Goal: Transaction & Acquisition: Purchase product/service

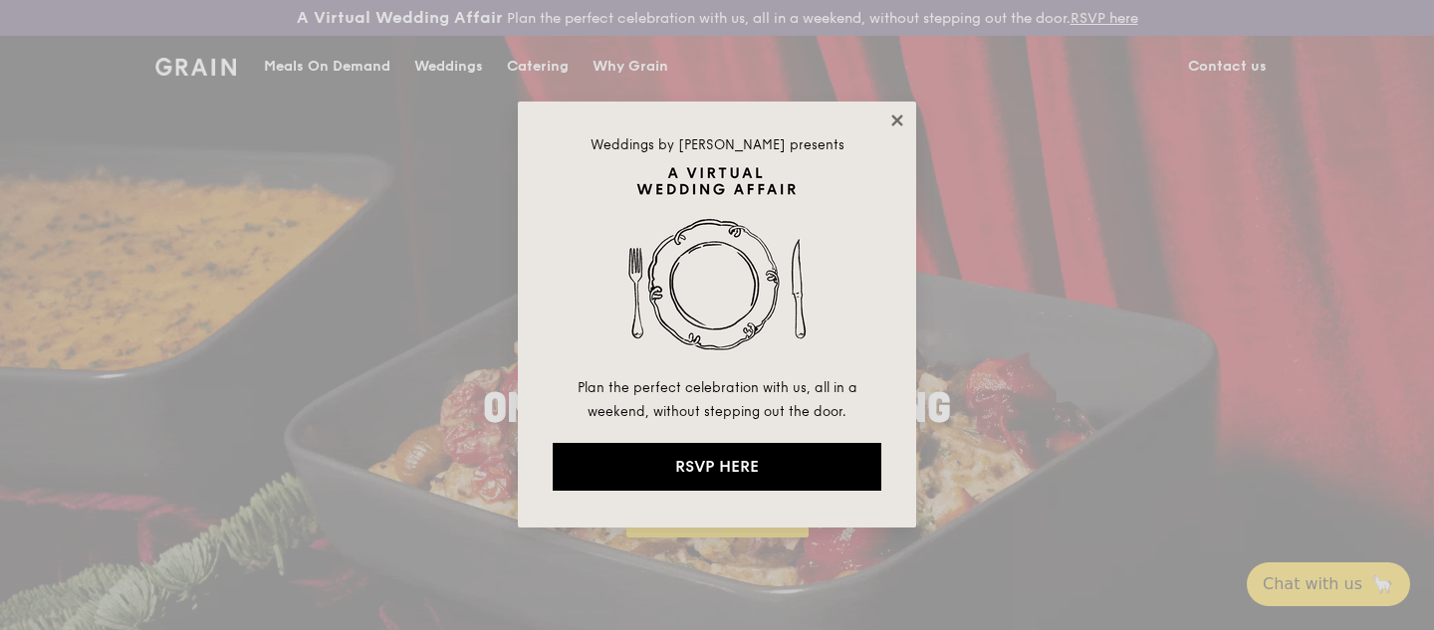
click at [896, 122] on icon at bounding box center [896, 120] width 11 height 11
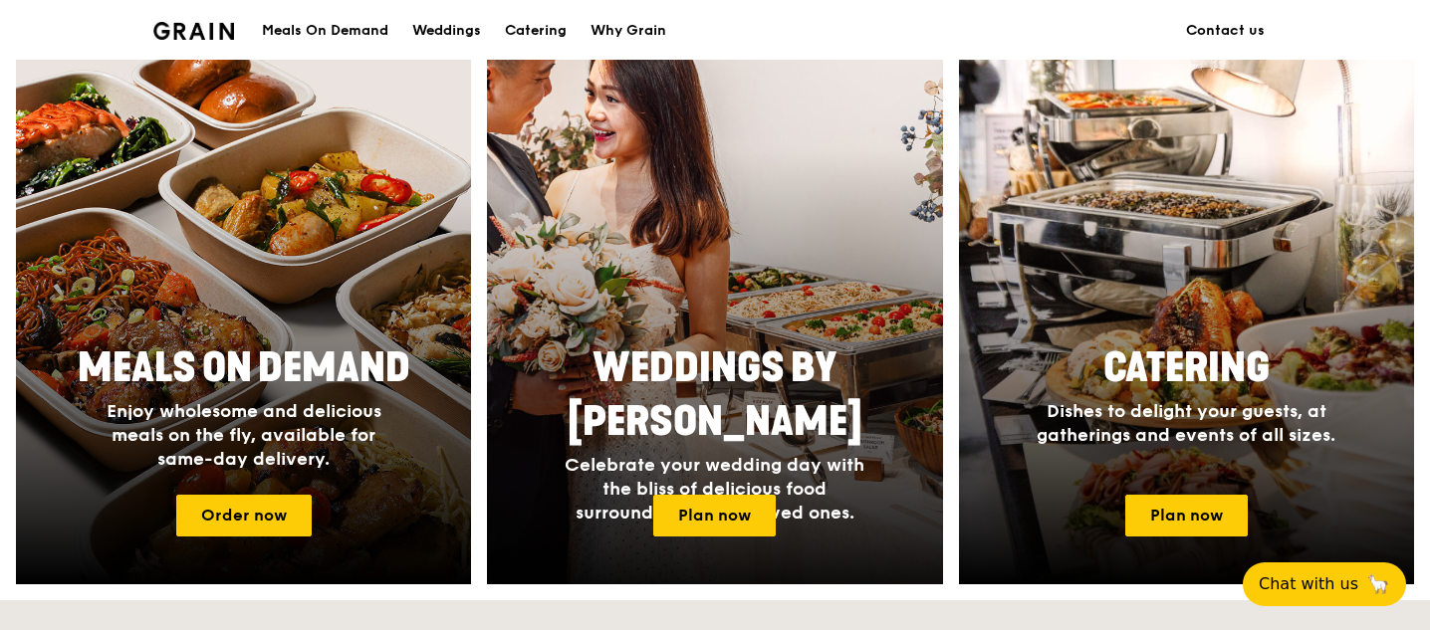
scroll to position [796, 0]
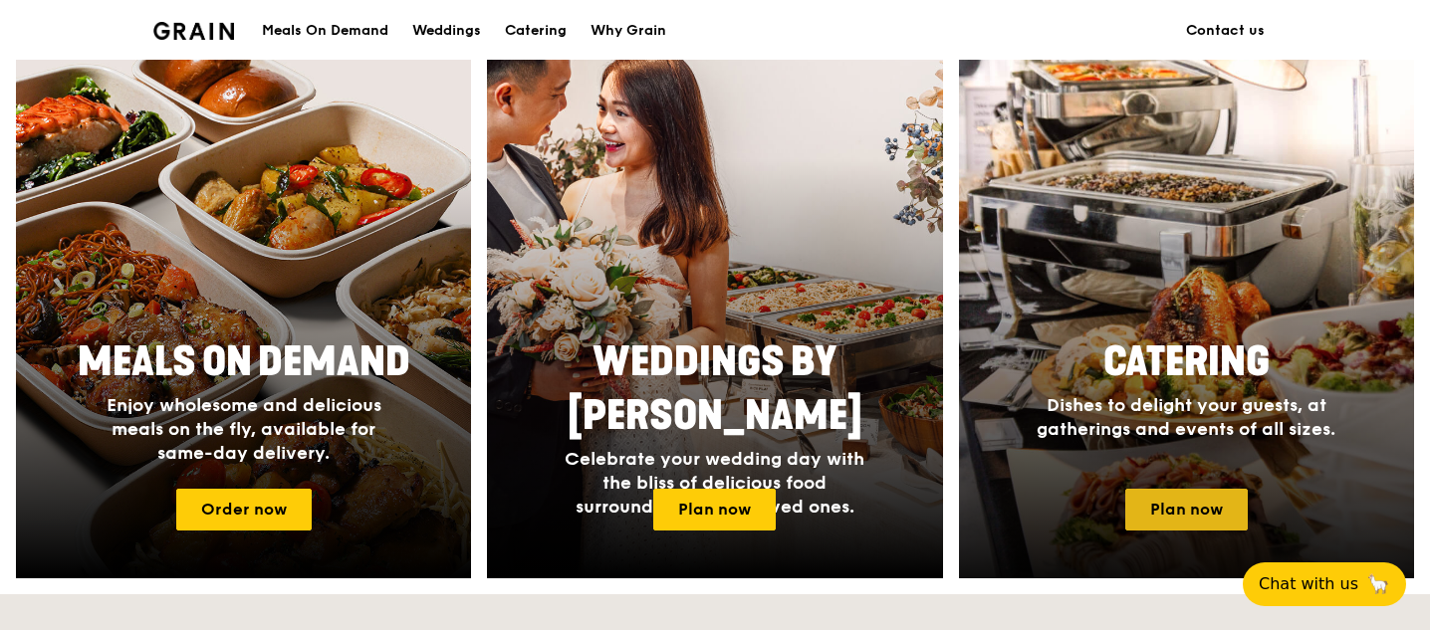
click at [1206, 519] on link "Plan now" at bounding box center [1186, 510] width 122 height 42
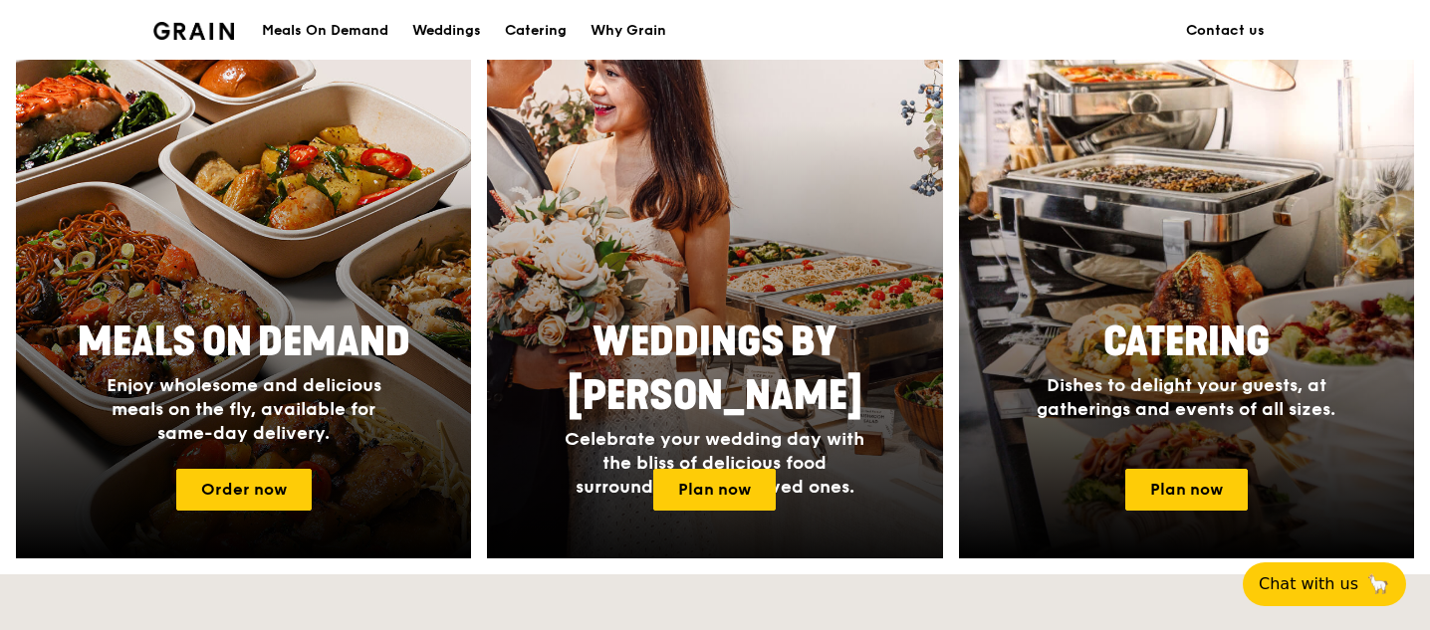
scroll to position [819, 0]
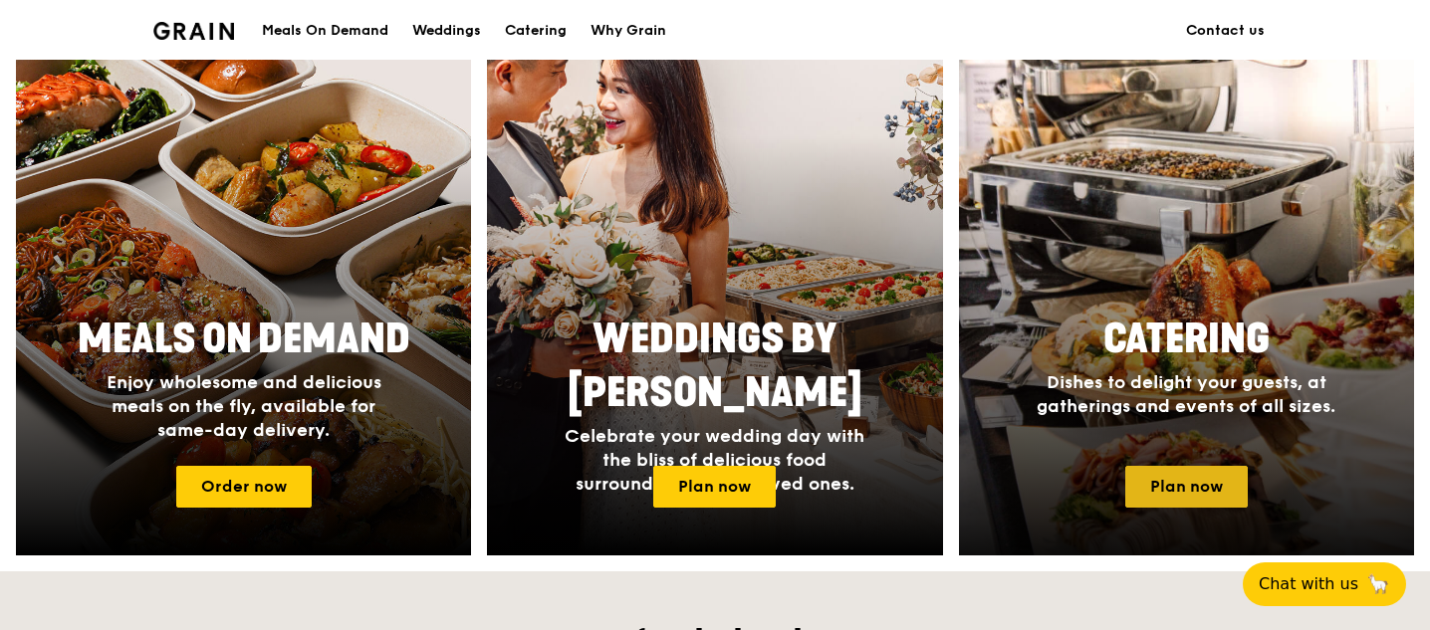
click at [1195, 479] on link "Plan now" at bounding box center [1186, 487] width 122 height 42
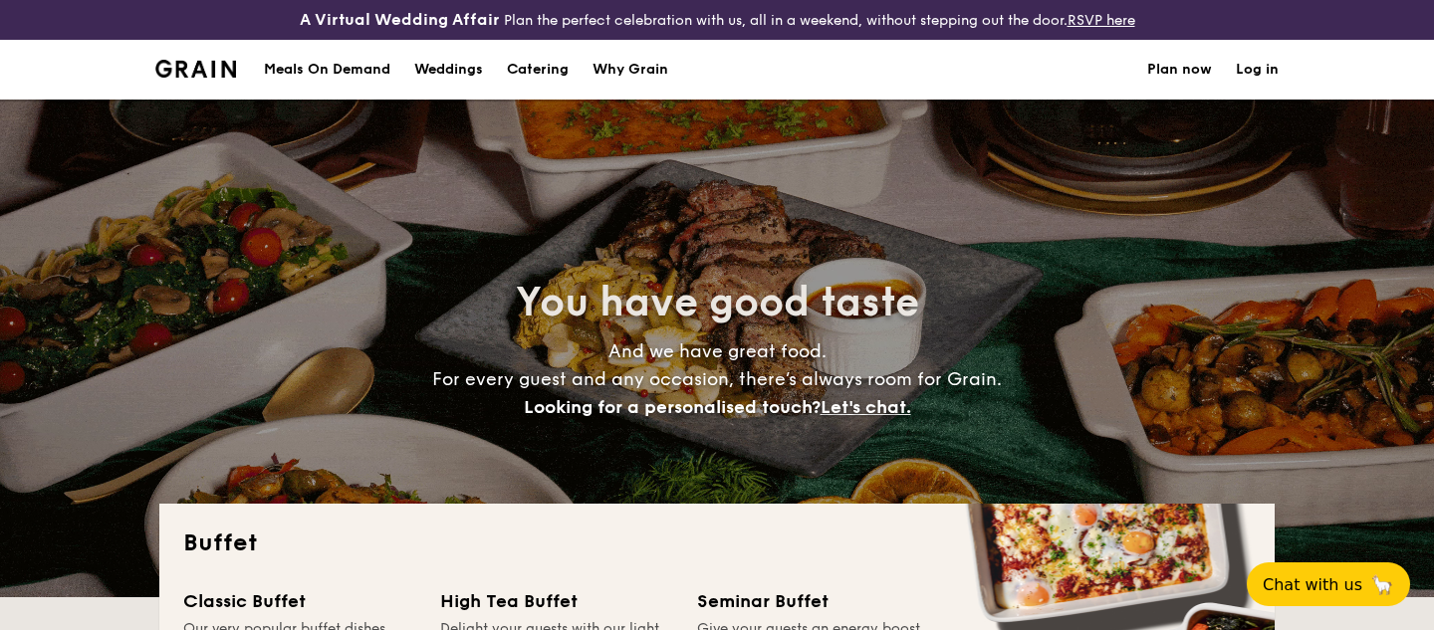
select select
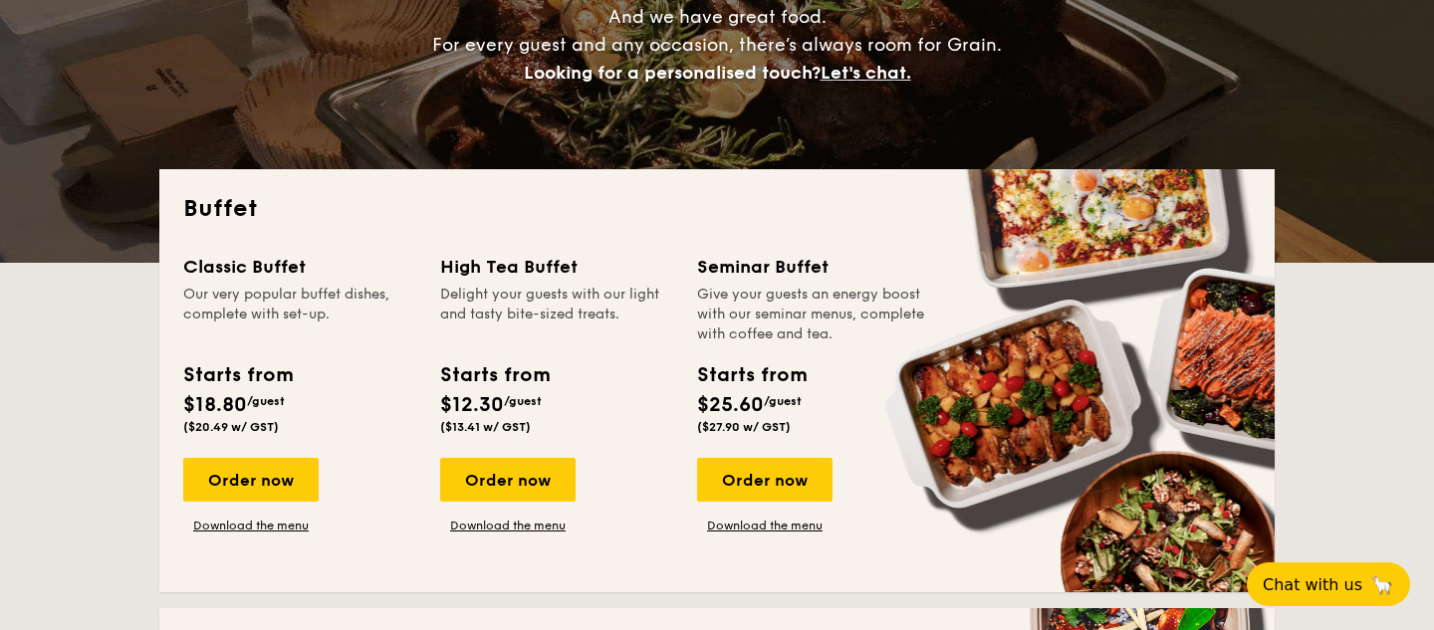
scroll to position [335, 0]
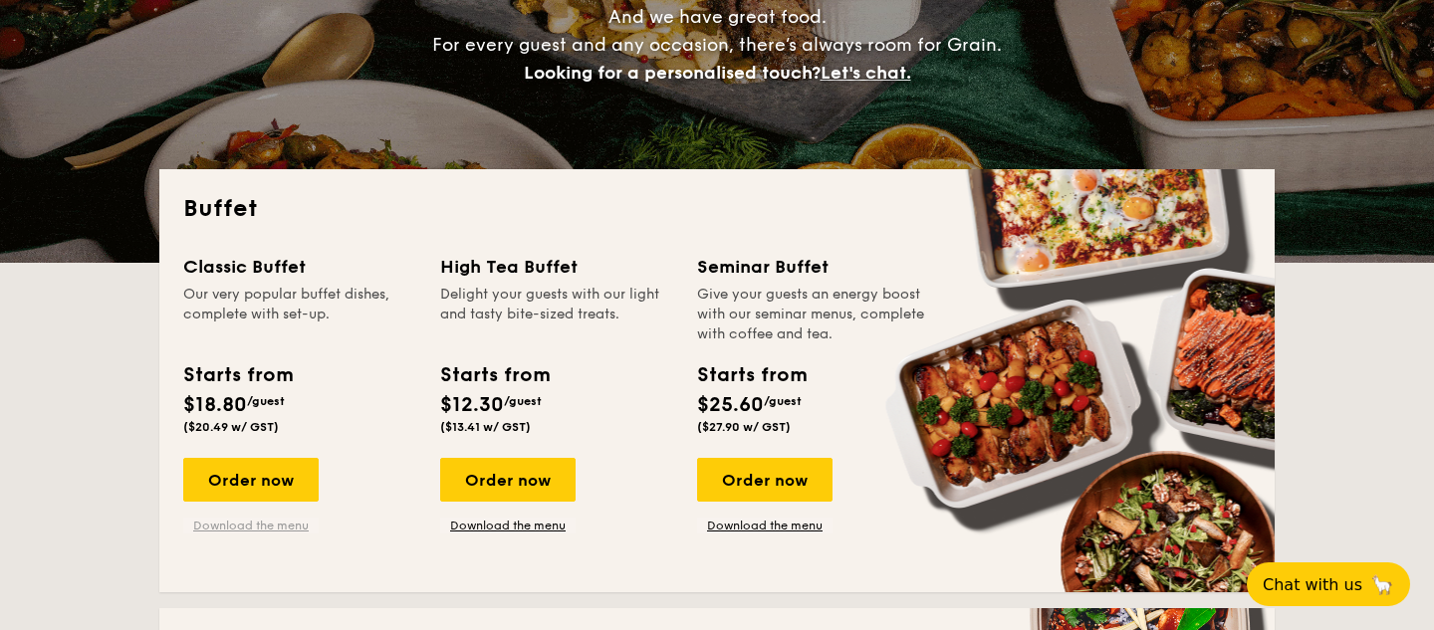
click at [263, 525] on link "Download the menu" at bounding box center [250, 526] width 135 height 16
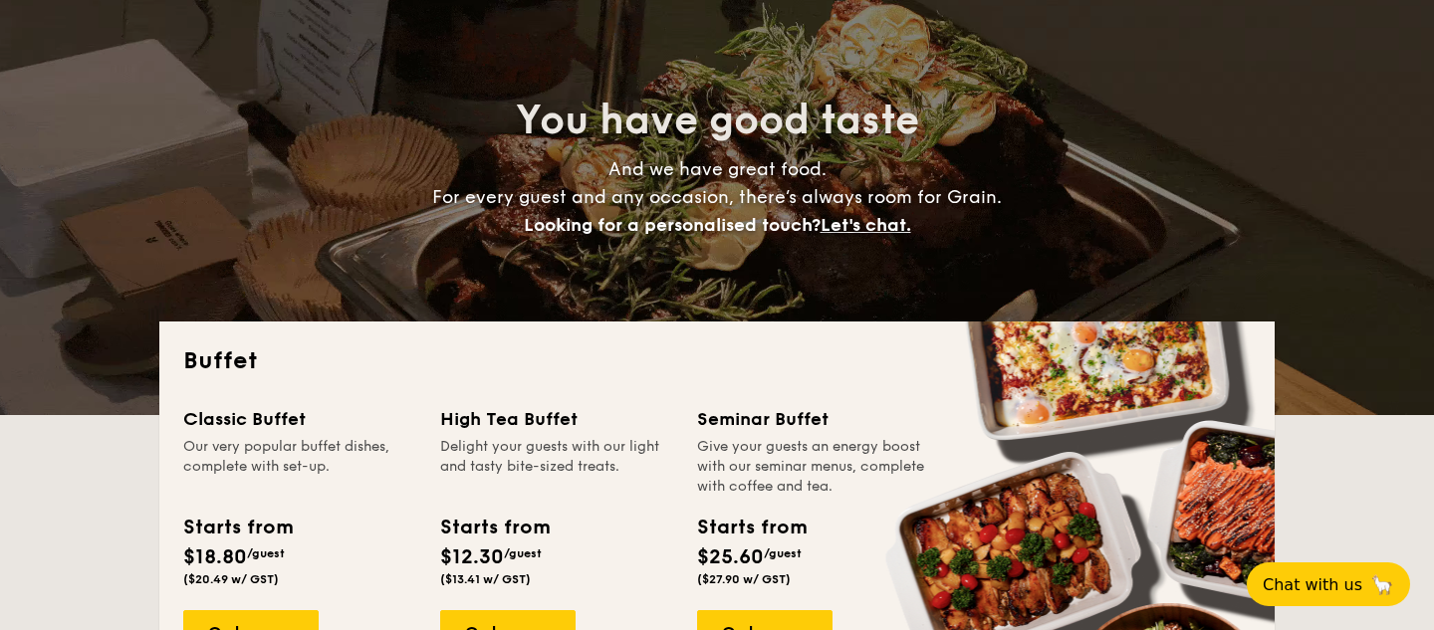
scroll to position [184, 0]
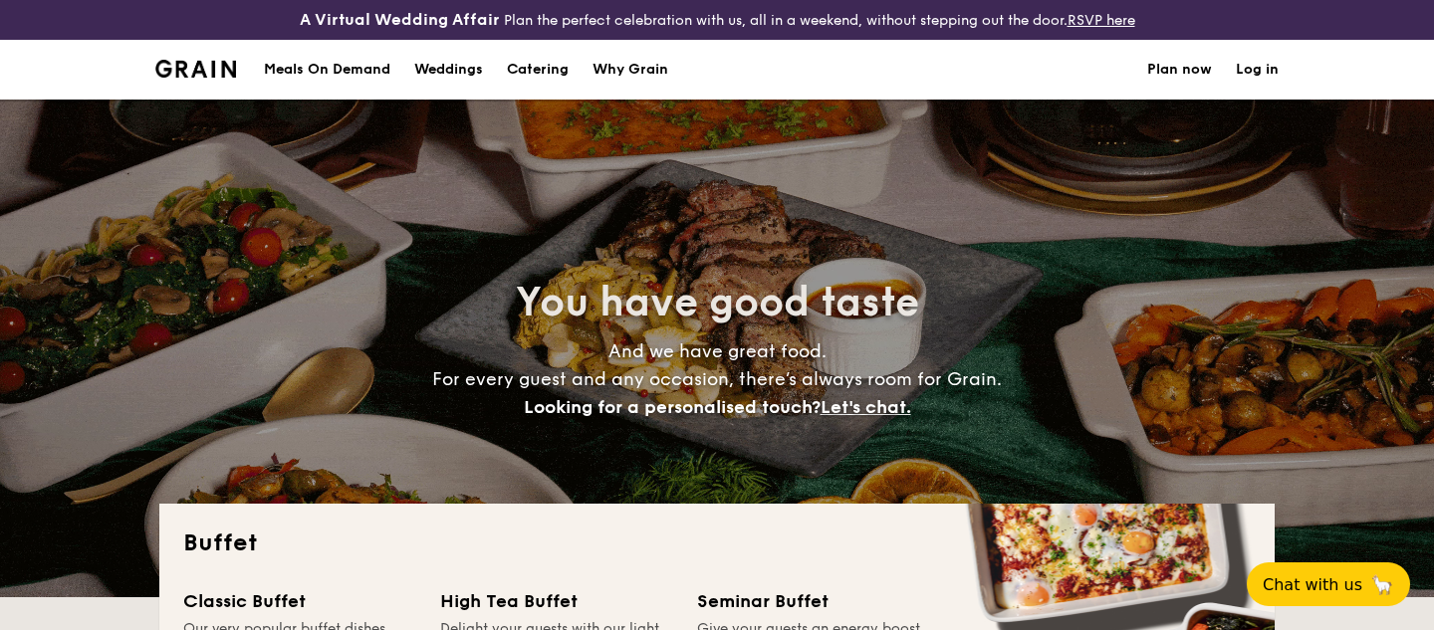
select select
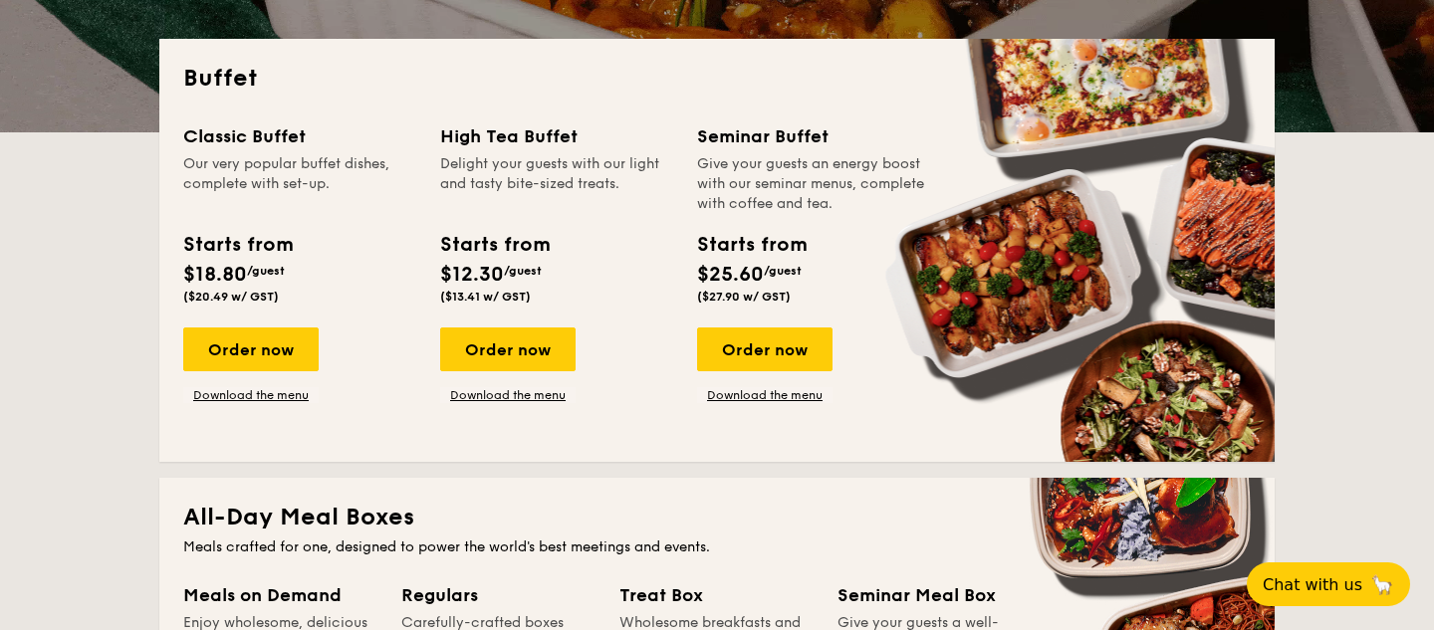
scroll to position [465, 0]
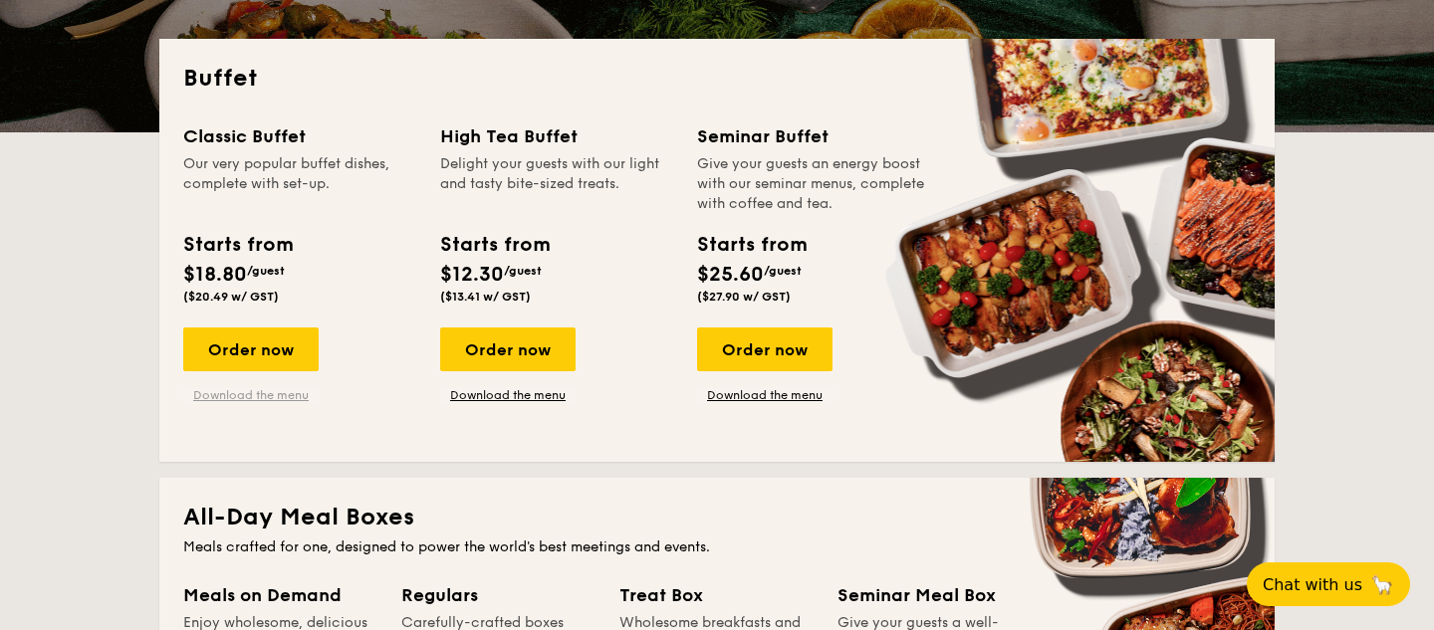
click at [256, 398] on link "Download the menu" at bounding box center [250, 395] width 135 height 16
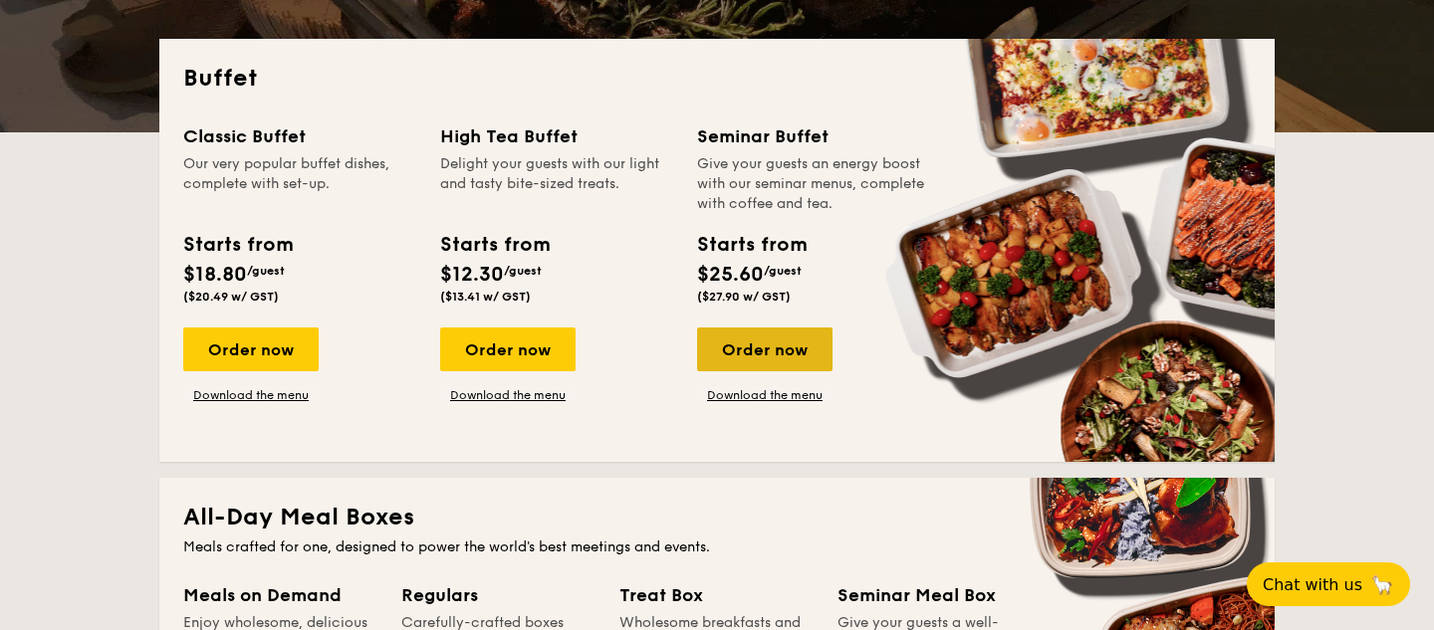
click at [792, 369] on div "Order now" at bounding box center [764, 350] width 135 height 44
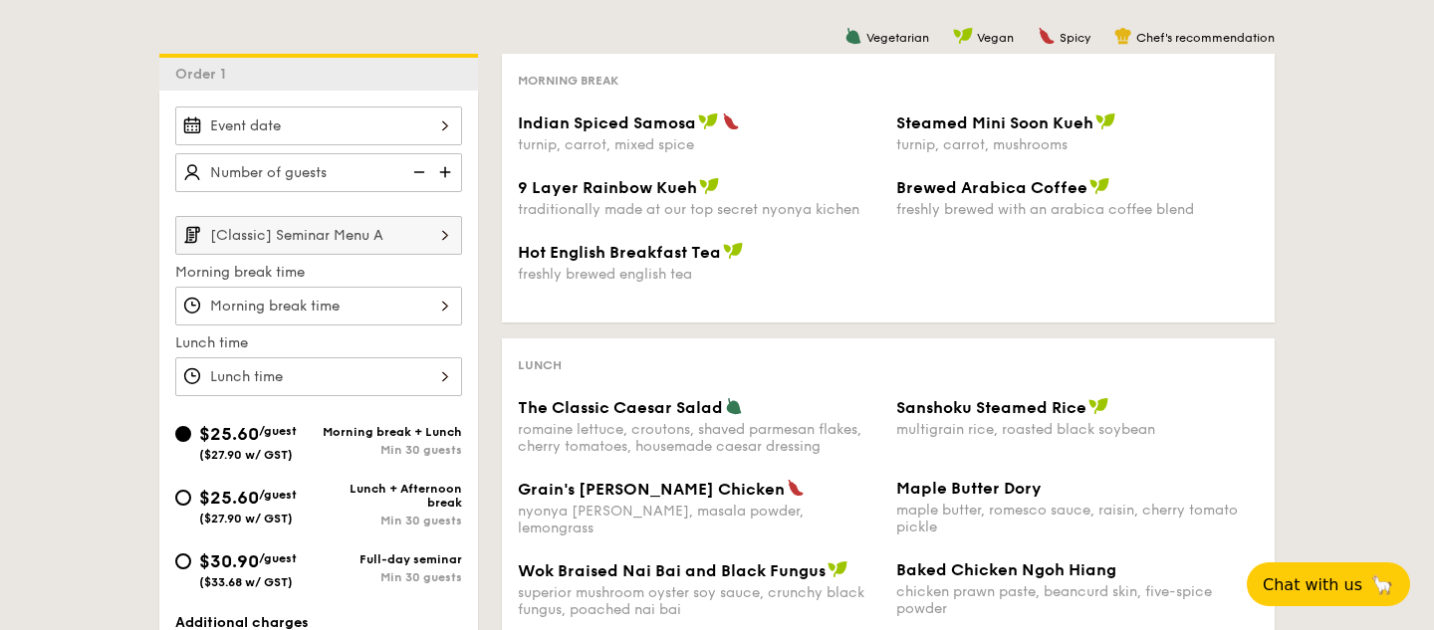
scroll to position [472, 0]
click at [184, 499] on input "$25.60 /guest ($27.90 w/ GST) Lunch + Afternoon break Min 30 guests" at bounding box center [183, 498] width 16 height 16
radio input "true"
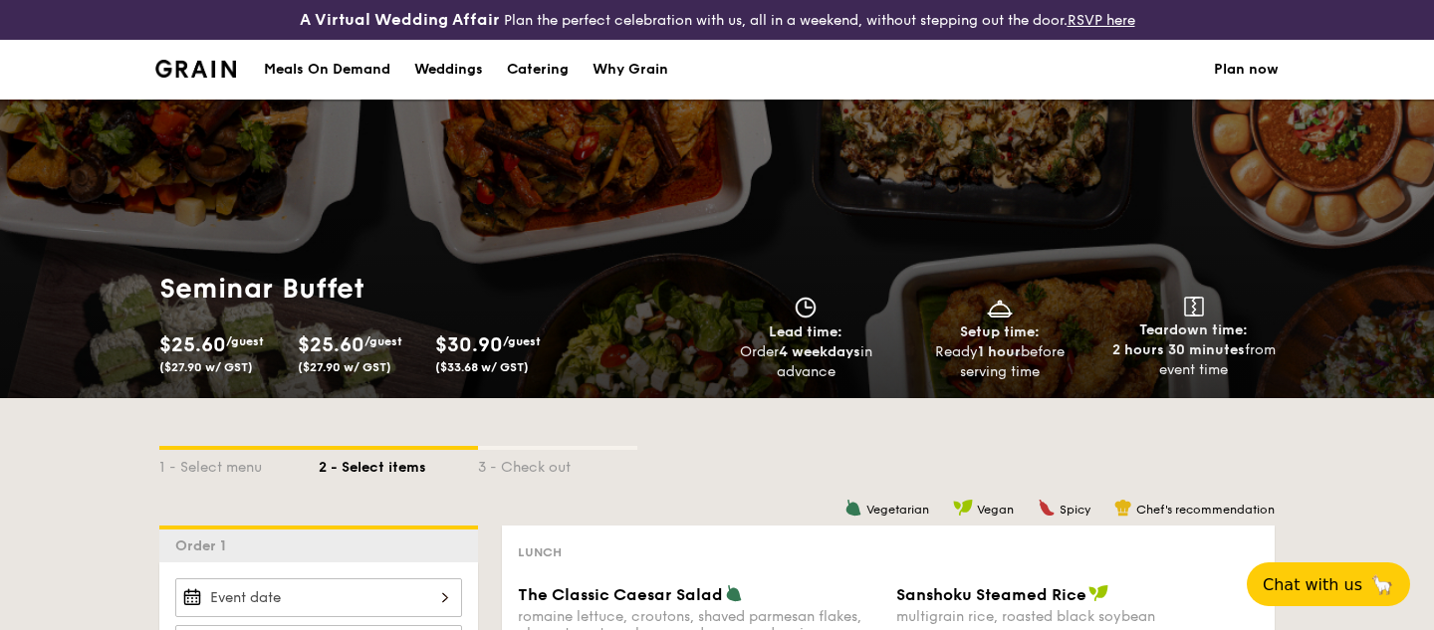
scroll to position [0, 0]
click at [543, 66] on div "Catering" at bounding box center [538, 70] width 62 height 60
select select
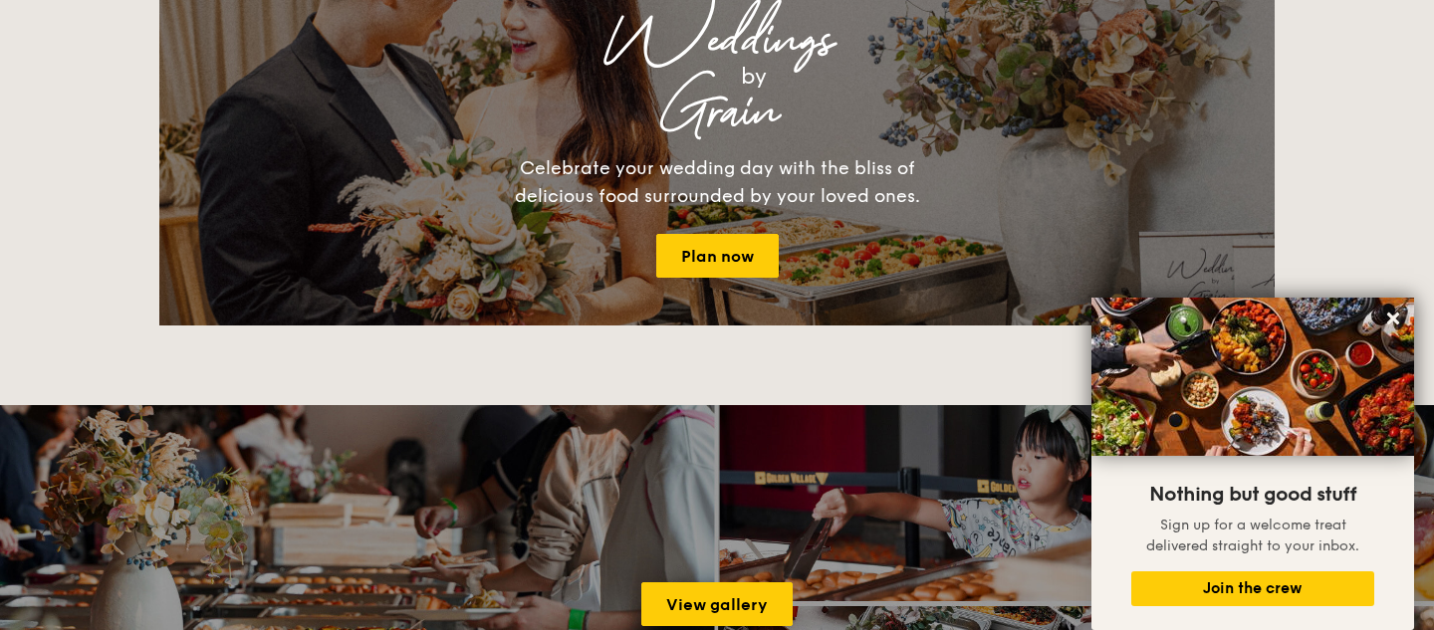
scroll to position [2345, 0]
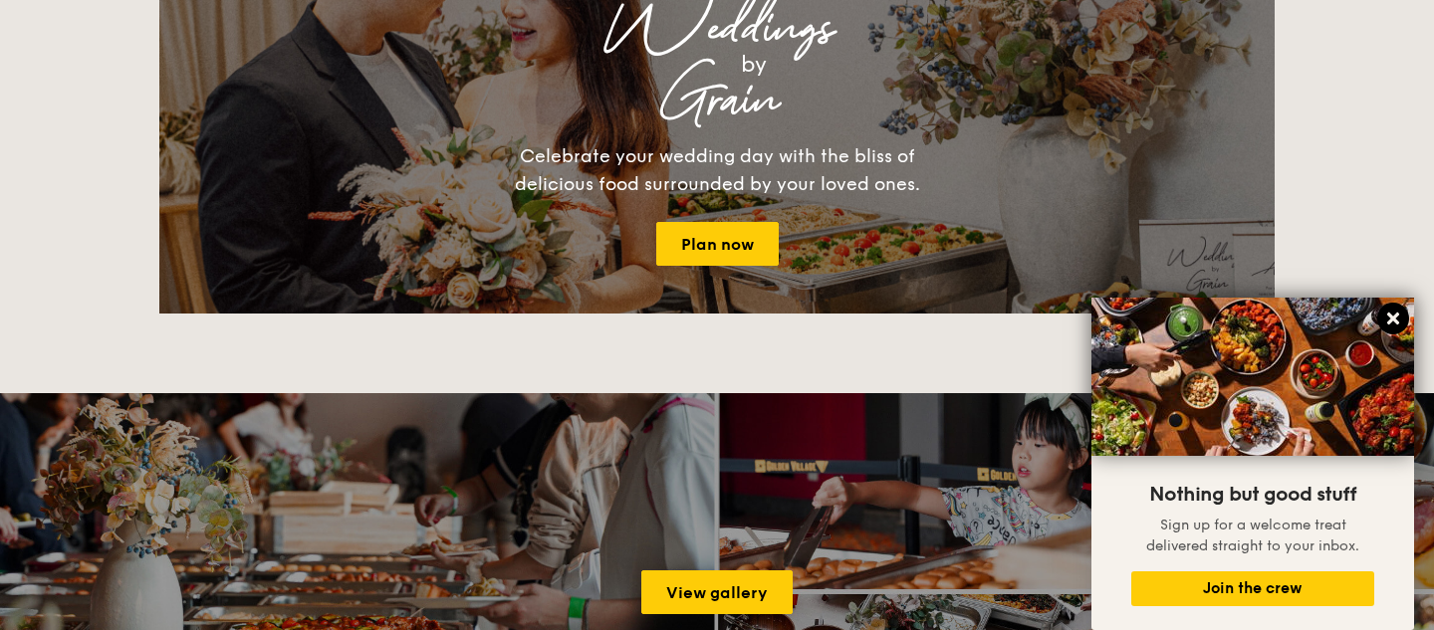
click at [1395, 330] on button at bounding box center [1393, 319] width 32 height 32
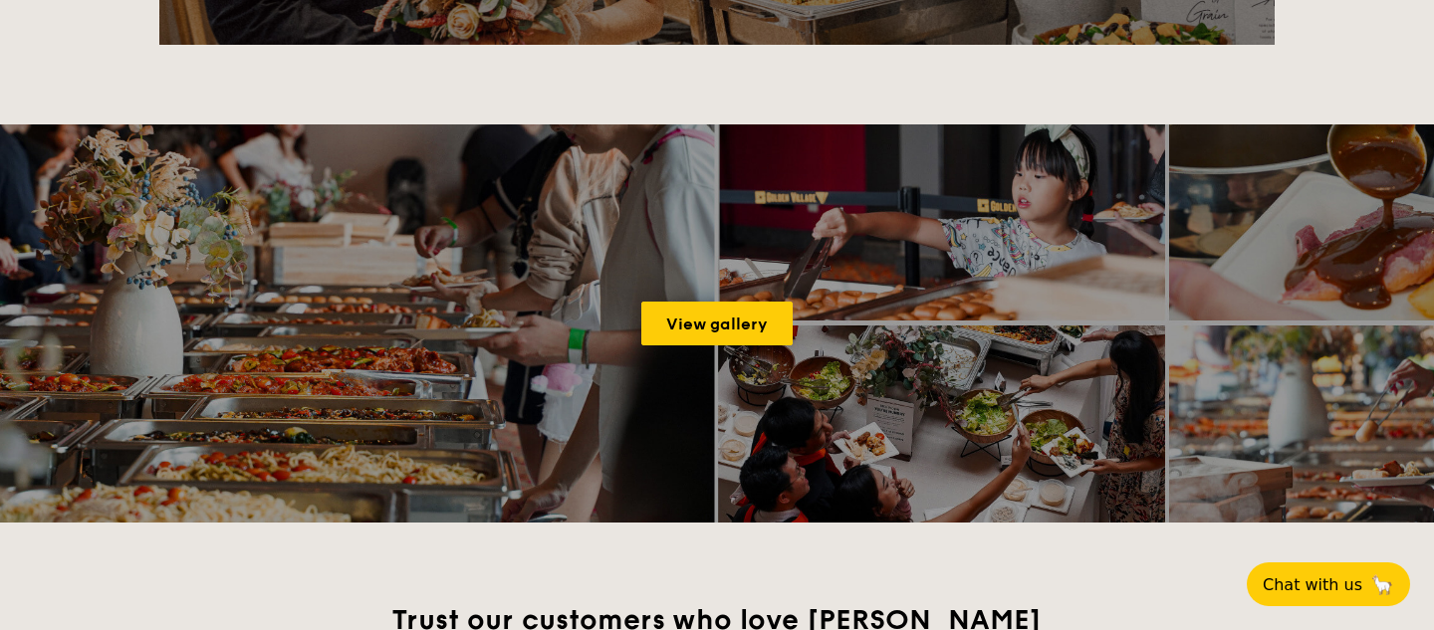
scroll to position [2622, 0]
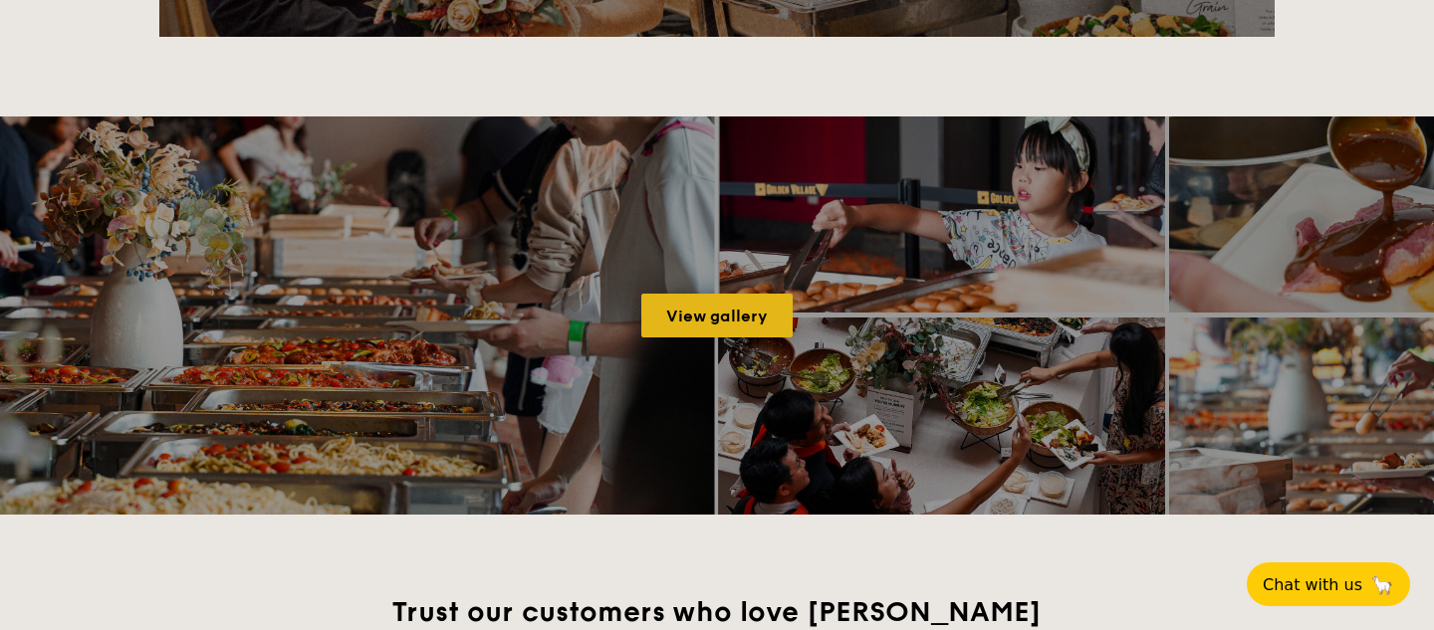
click at [716, 321] on link "View gallery" at bounding box center [716, 316] width 151 height 44
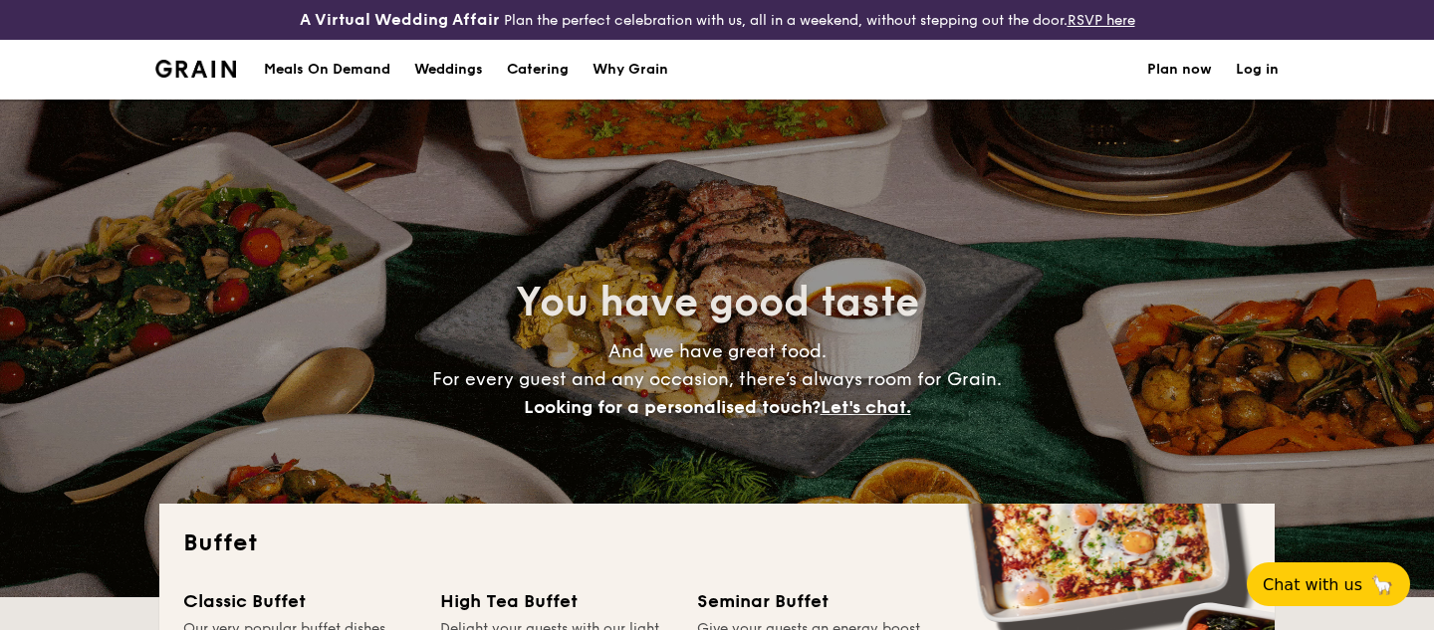
select select
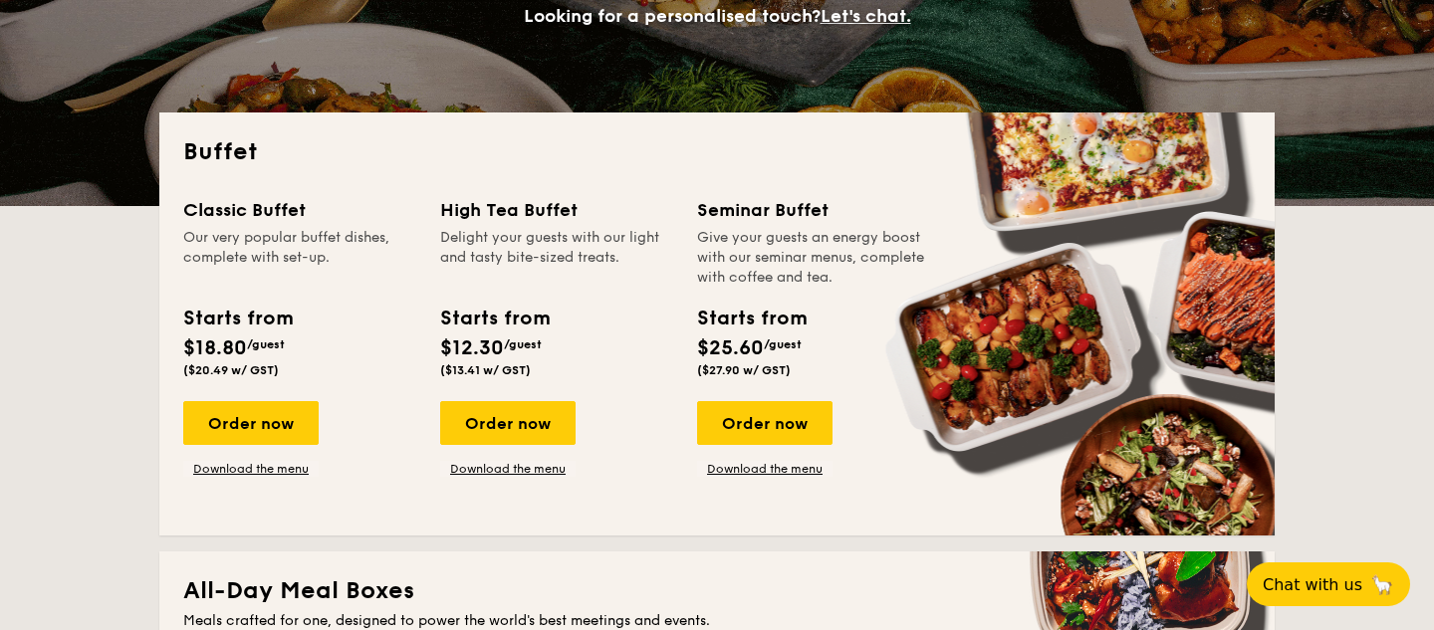
scroll to position [395, 0]
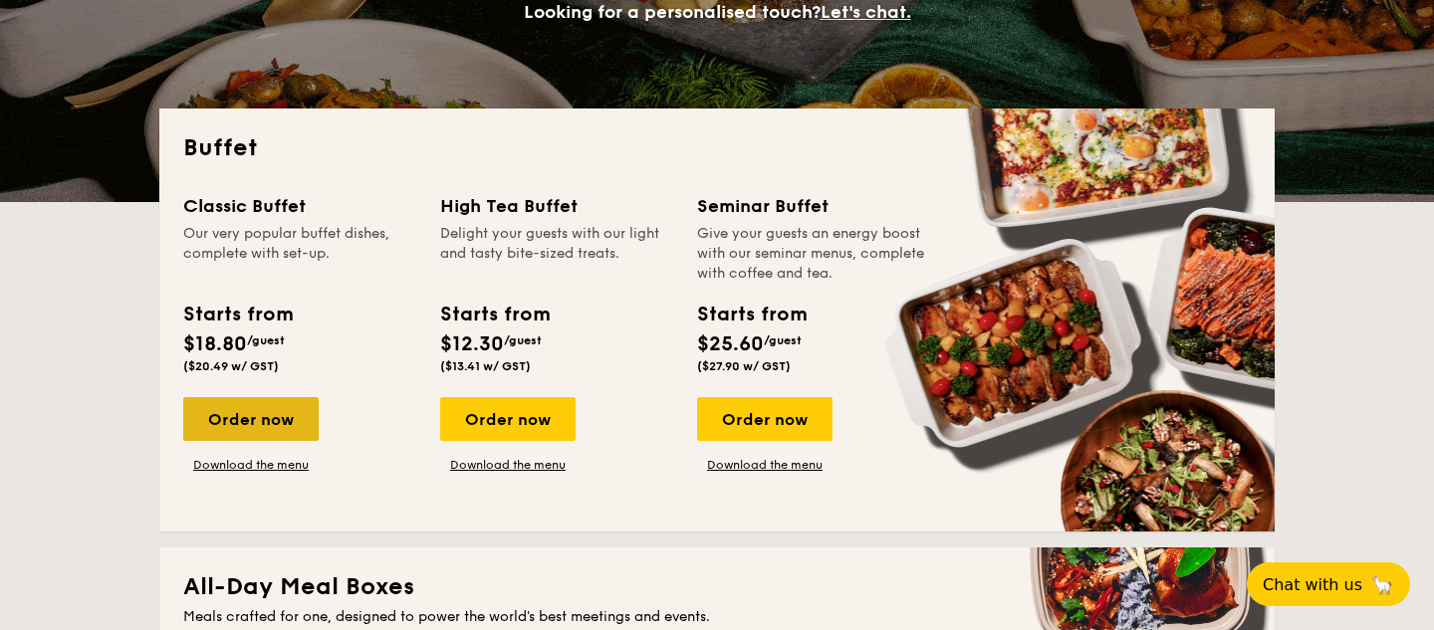
click at [232, 423] on div "Order now" at bounding box center [250, 419] width 135 height 44
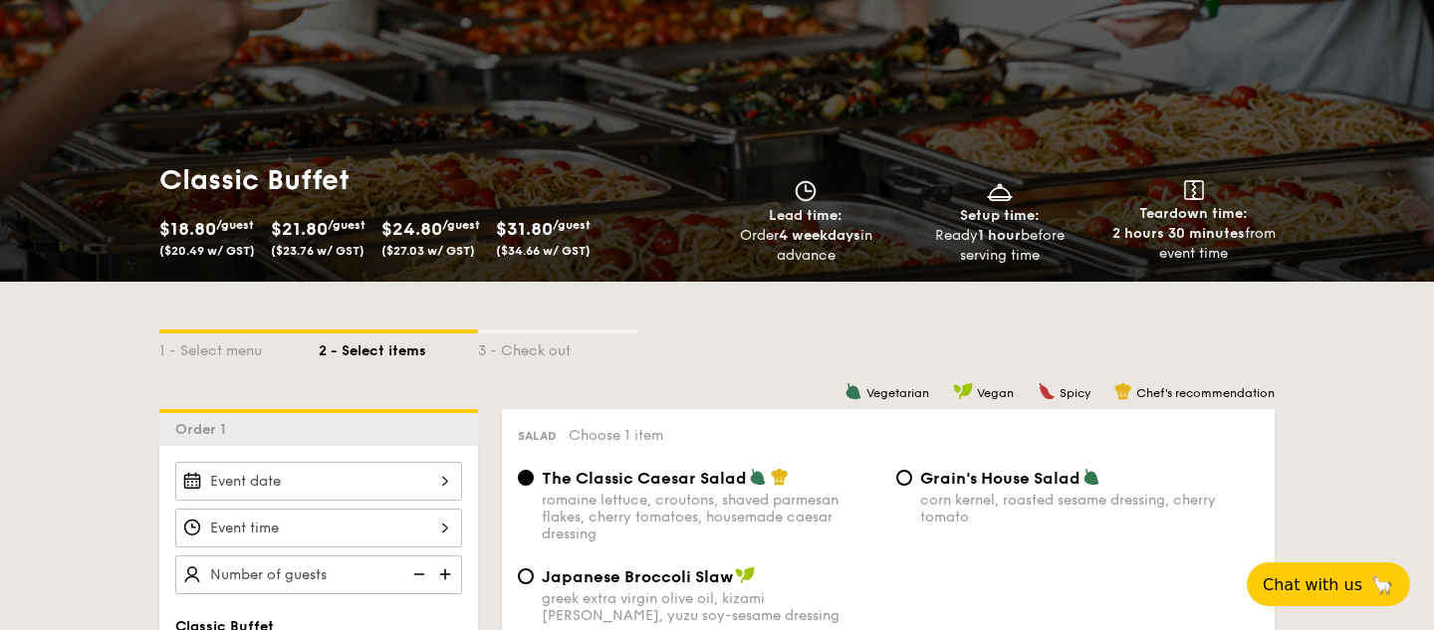
scroll to position [195, 0]
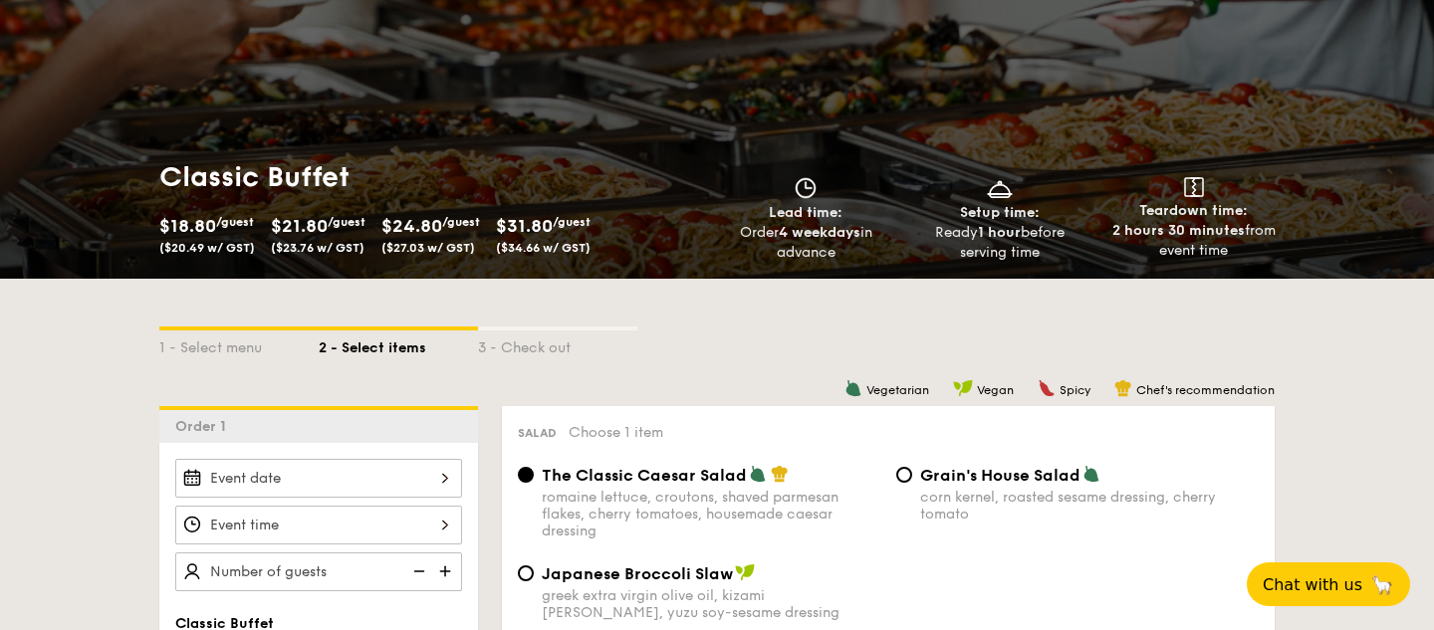
click at [535, 331] on div "3 - Check out" at bounding box center [557, 345] width 159 height 28
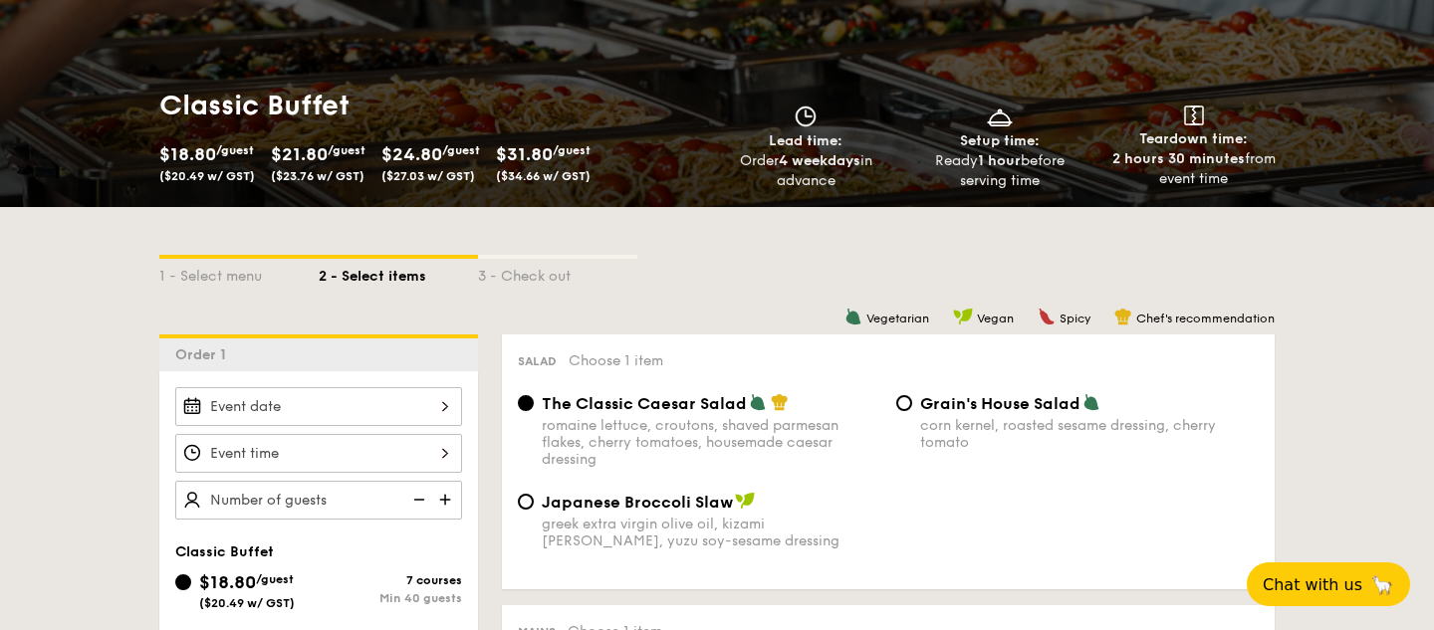
scroll to position [290, 0]
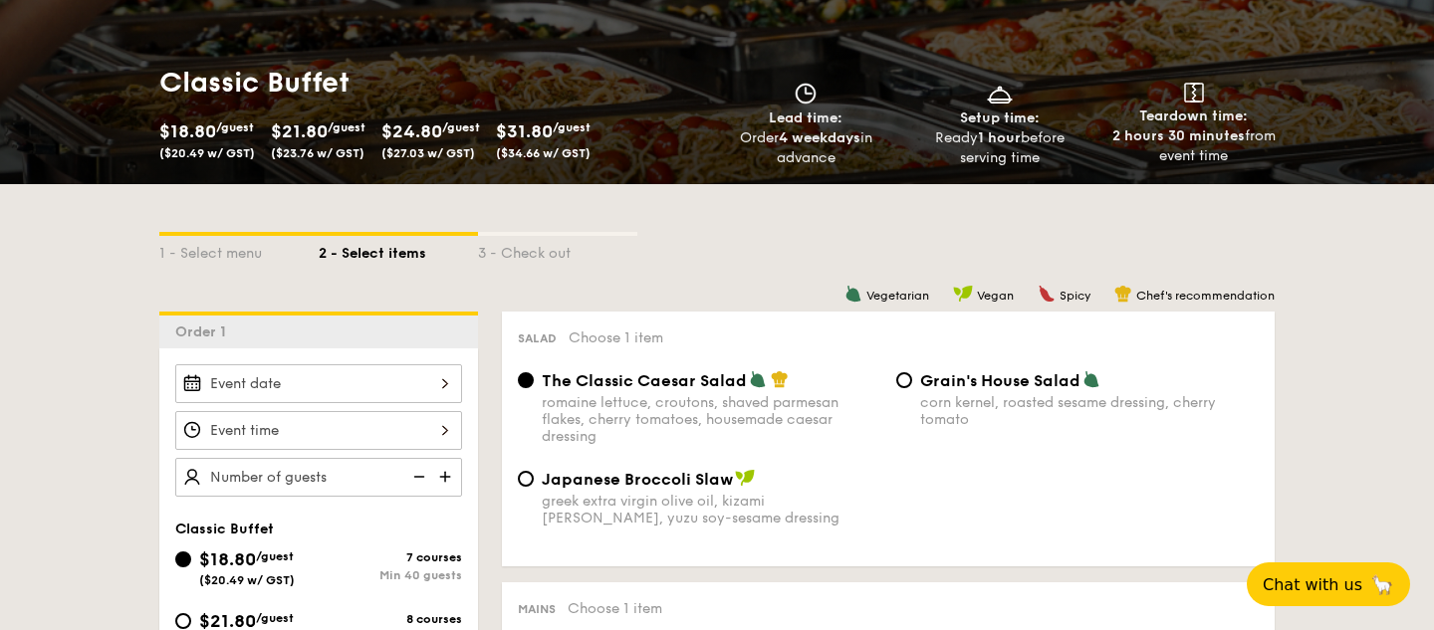
click at [394, 377] on div at bounding box center [318, 384] width 287 height 39
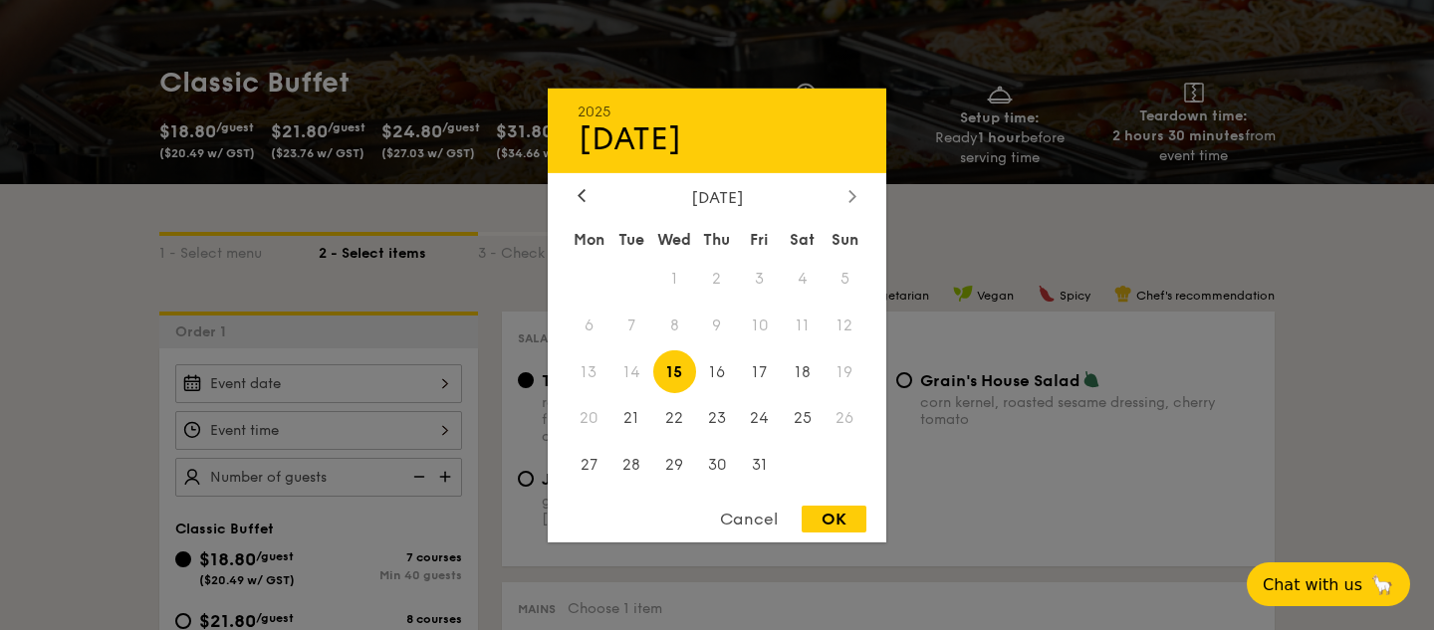
click at [850, 193] on icon at bounding box center [853, 195] width 8 height 13
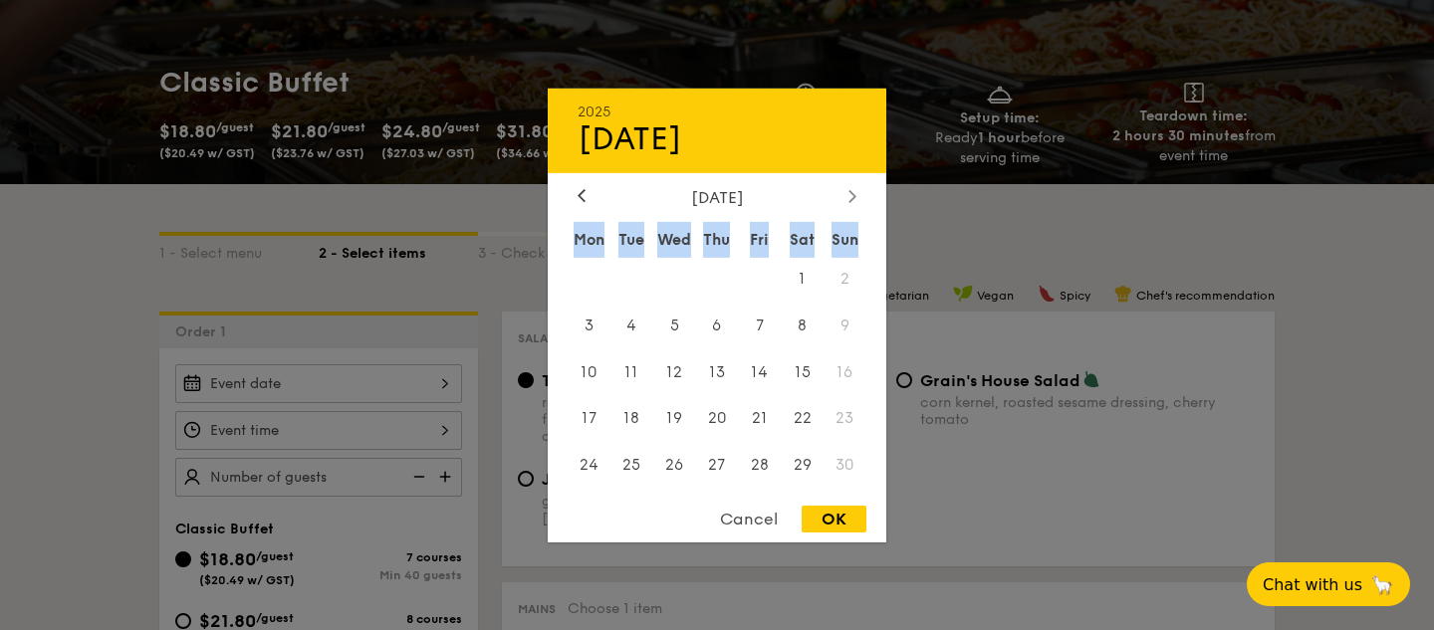
click at [850, 193] on icon at bounding box center [853, 195] width 8 height 13
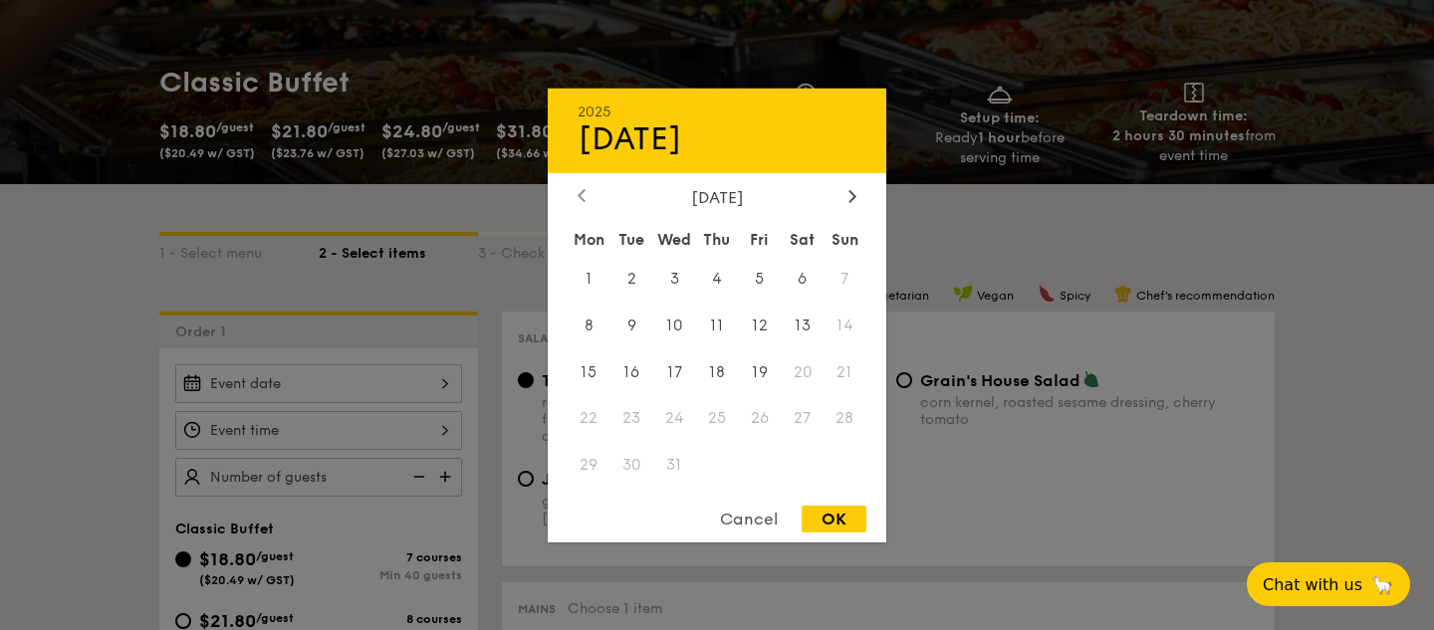
click at [581, 195] on icon at bounding box center [582, 196] width 6 height 12
click at [799, 425] on span "22" at bounding box center [802, 418] width 43 height 43
click at [845, 529] on div "OK" at bounding box center [834, 519] width 65 height 27
type input "Nov 22, 2025"
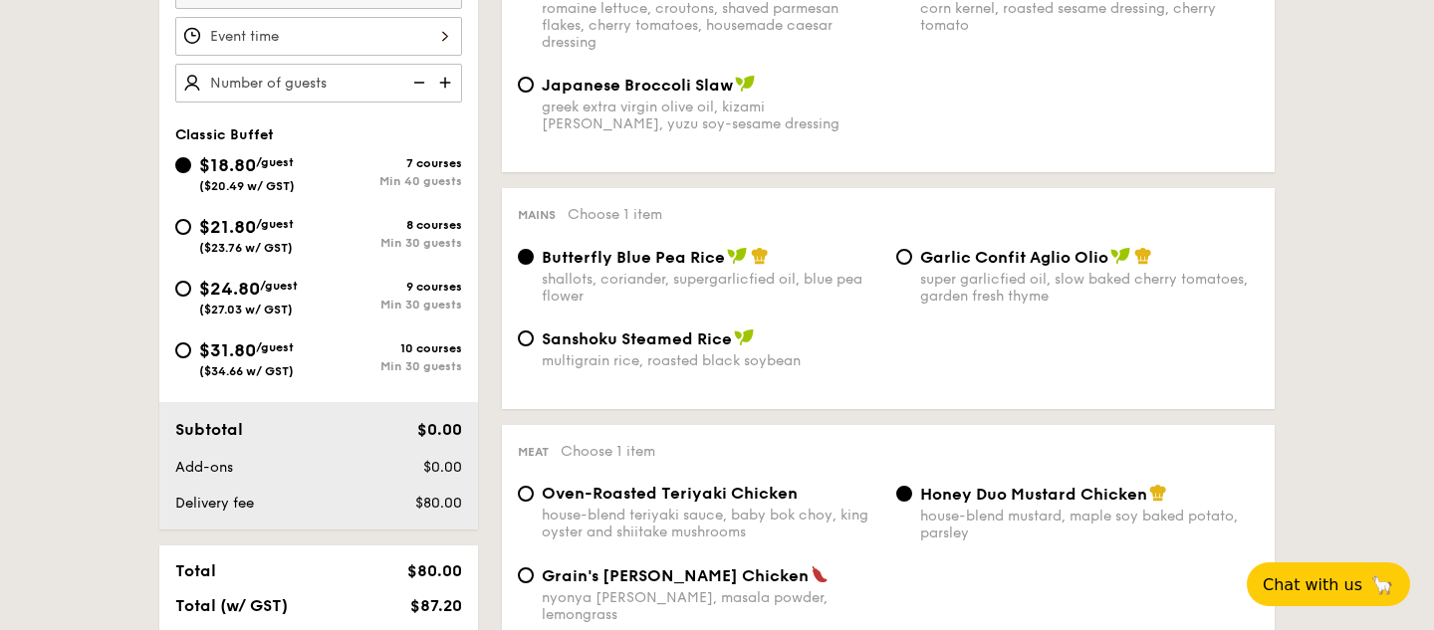
scroll to position [686, 0]
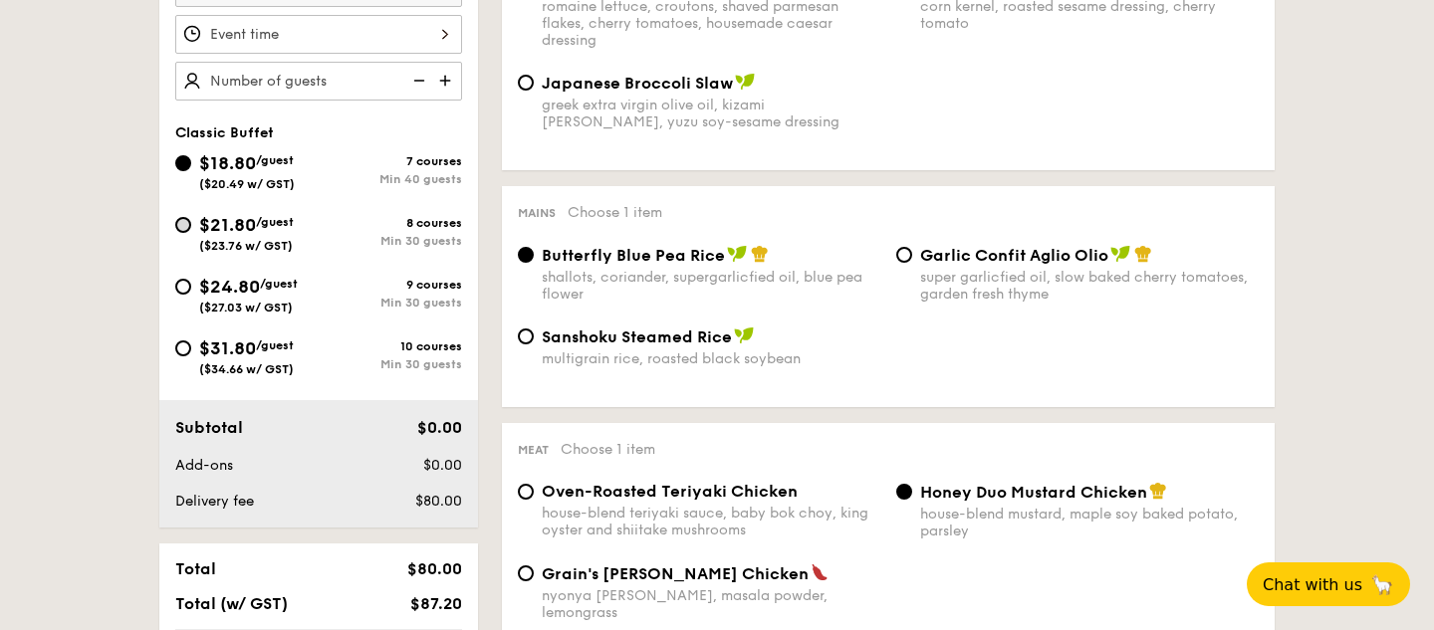
click at [185, 228] on input "$21.80 /guest ($23.76 w/ GST) 8 courses Min 30 guests" at bounding box center [183, 225] width 16 height 16
radio input "true"
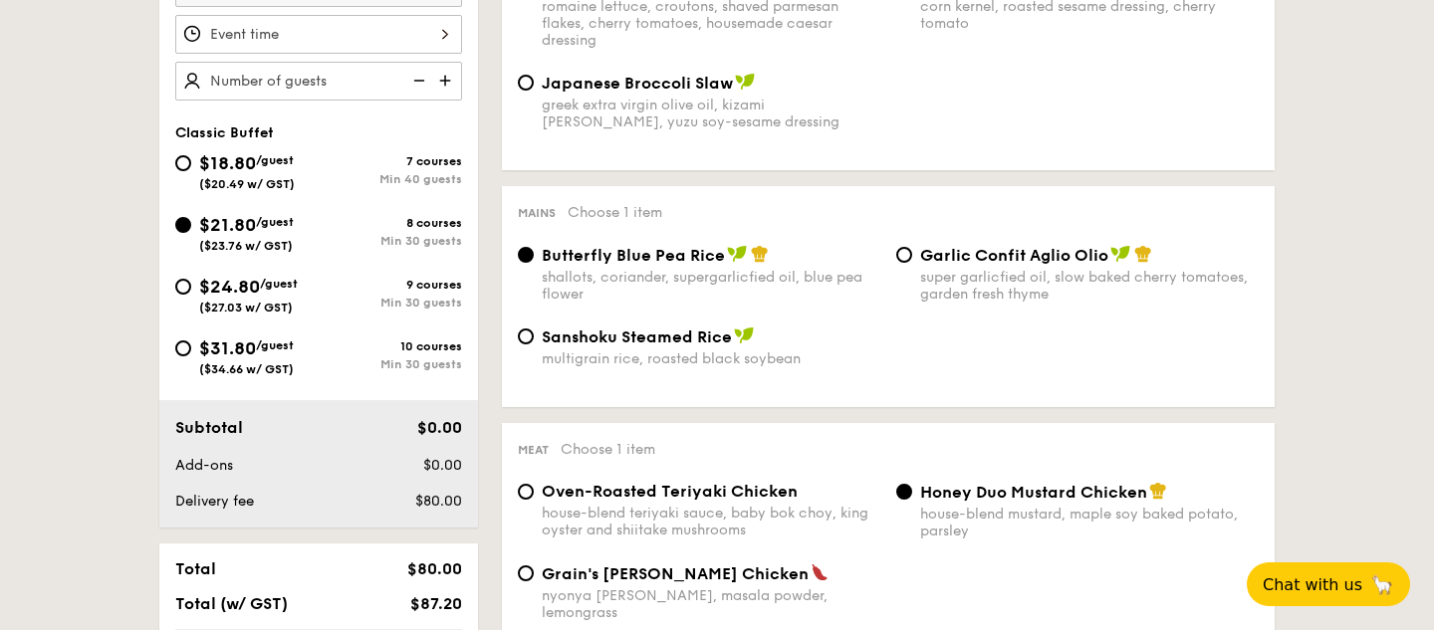
radio input "true"
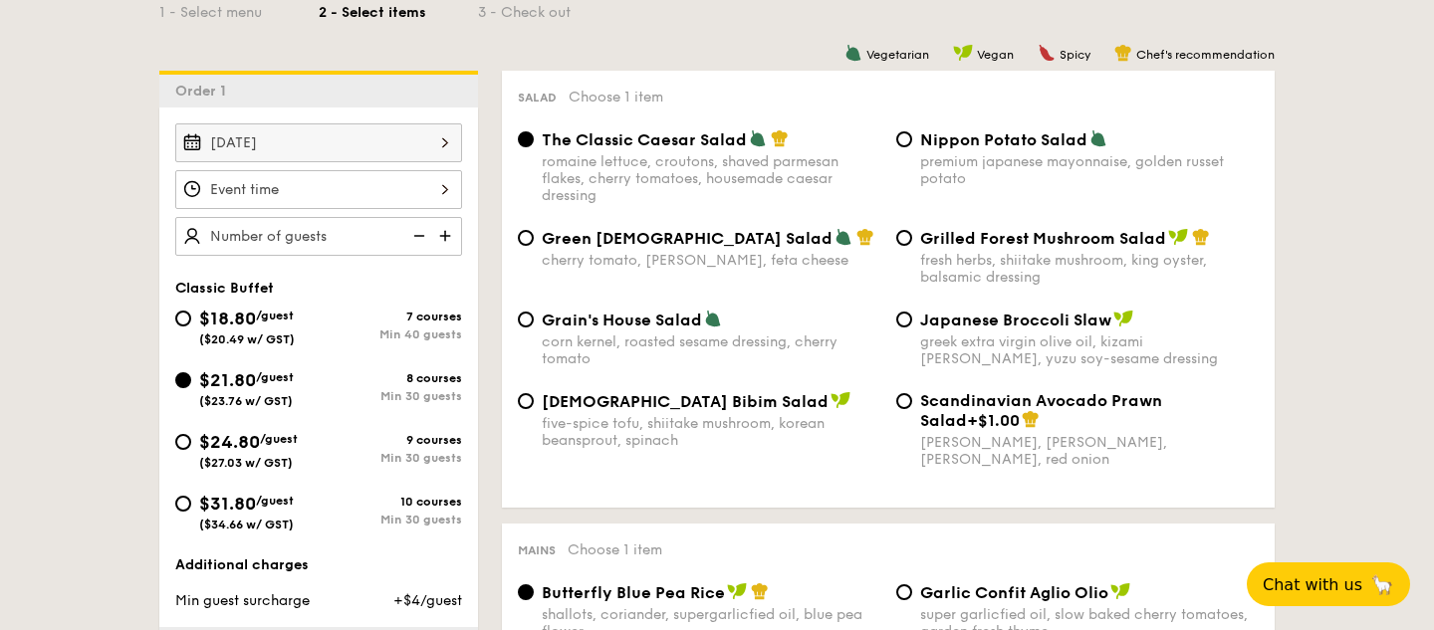
scroll to position [535, 0]
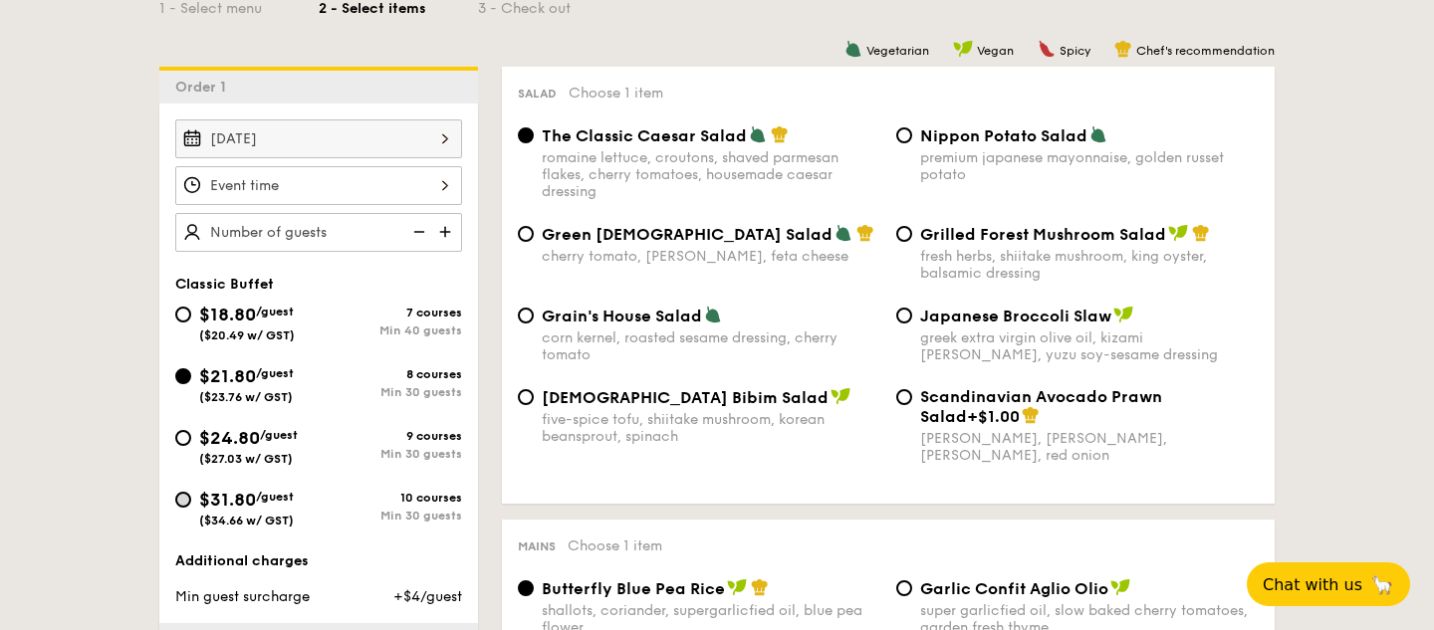
click at [188, 502] on input "$31.80 /guest ($34.66 w/ GST) 10 courses Min 30 guests" at bounding box center [183, 500] width 16 height 16
radio input "true"
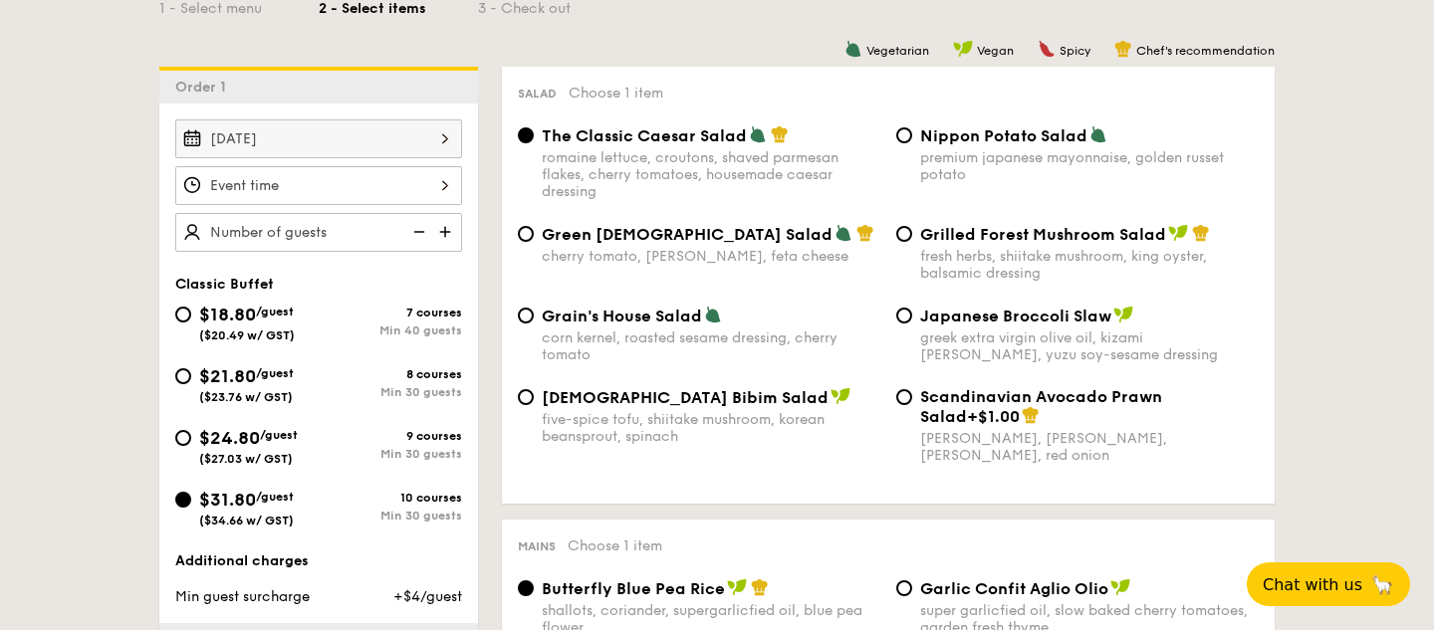
radio input "true"
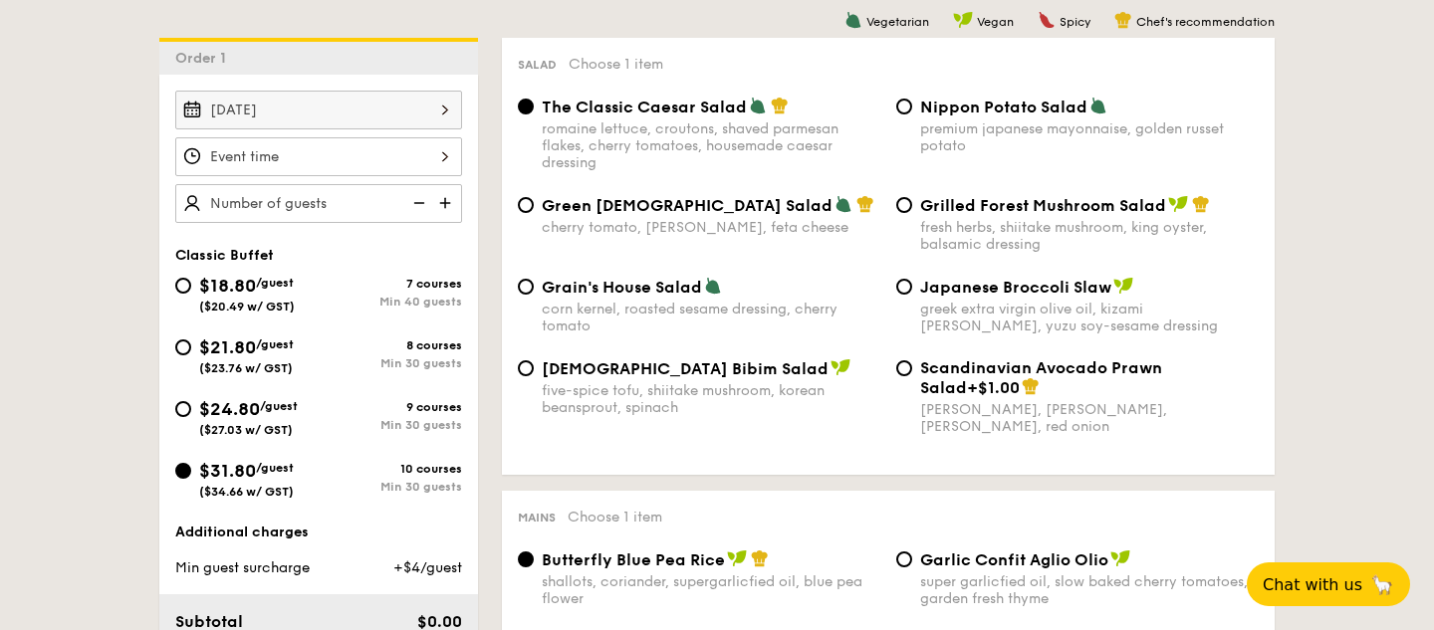
scroll to position [570, 0]
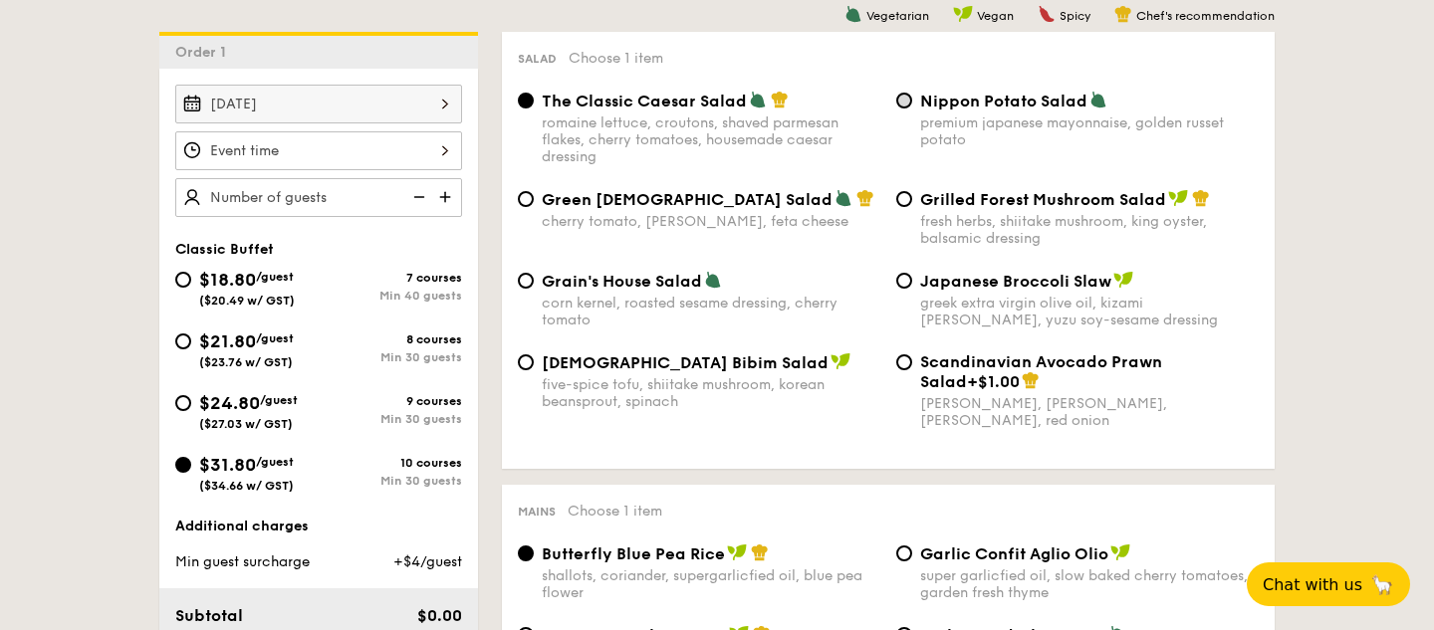
click at [906, 101] on input "Nippon Potato Salad premium japanese mayonnaise, golden russet potato" at bounding box center [904, 101] width 16 height 16
radio input "true"
click at [526, 94] on input "The Classic Caesar Salad romaine lettuce, croutons, shaved parmesan flakes, che…" at bounding box center [526, 101] width 16 height 16
radio input "true"
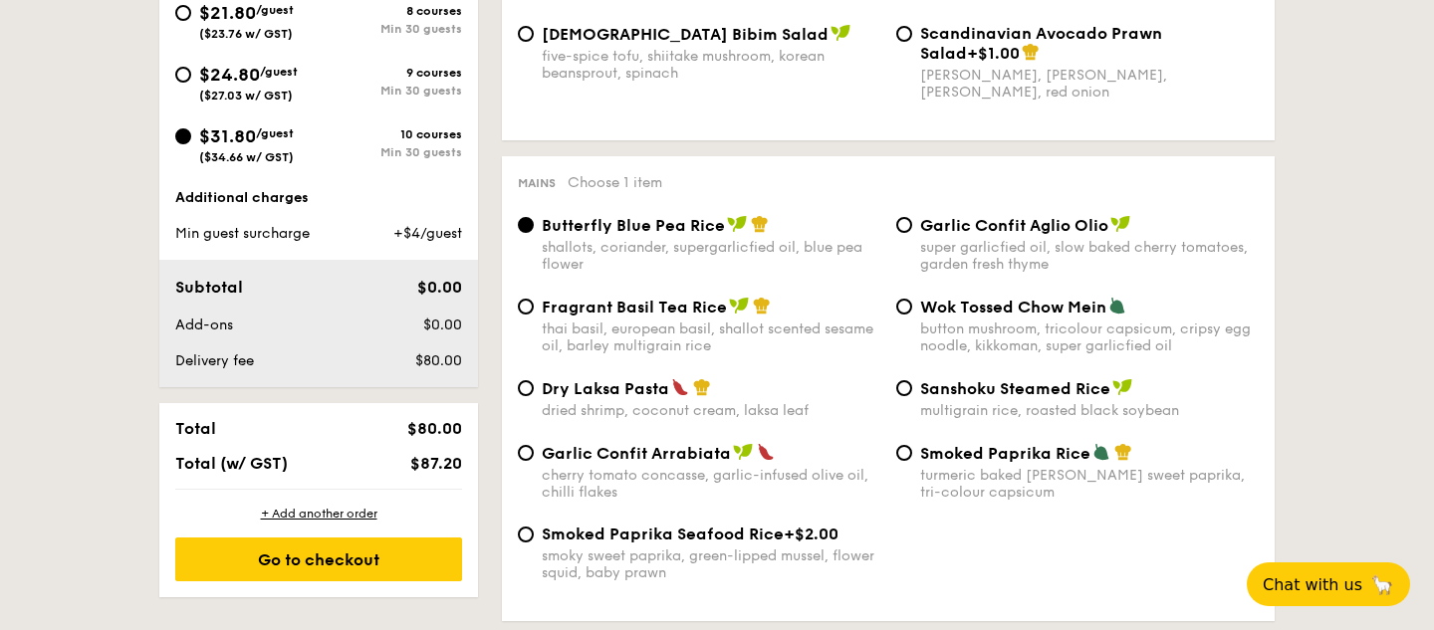
scroll to position [905, 0]
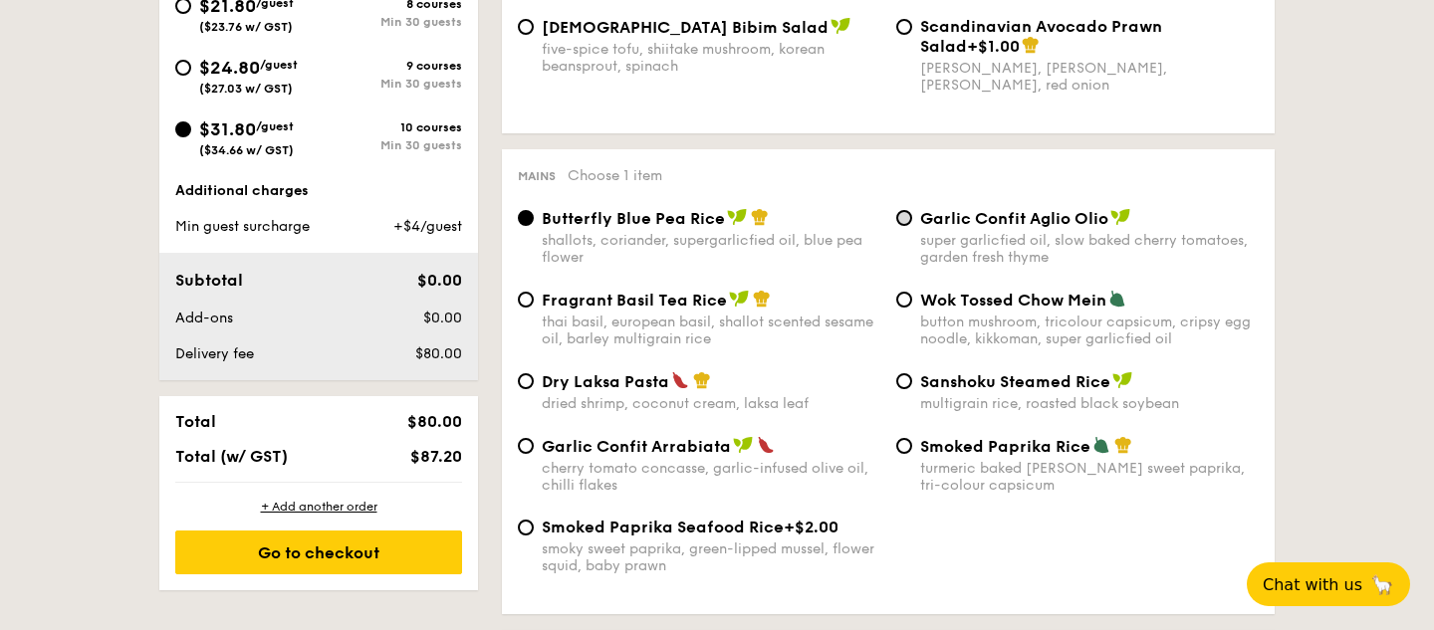
click at [906, 222] on input "Garlic Confit Aglio Olio super garlicfied oil, slow baked cherry tomatoes, gard…" at bounding box center [904, 218] width 16 height 16
radio input "true"
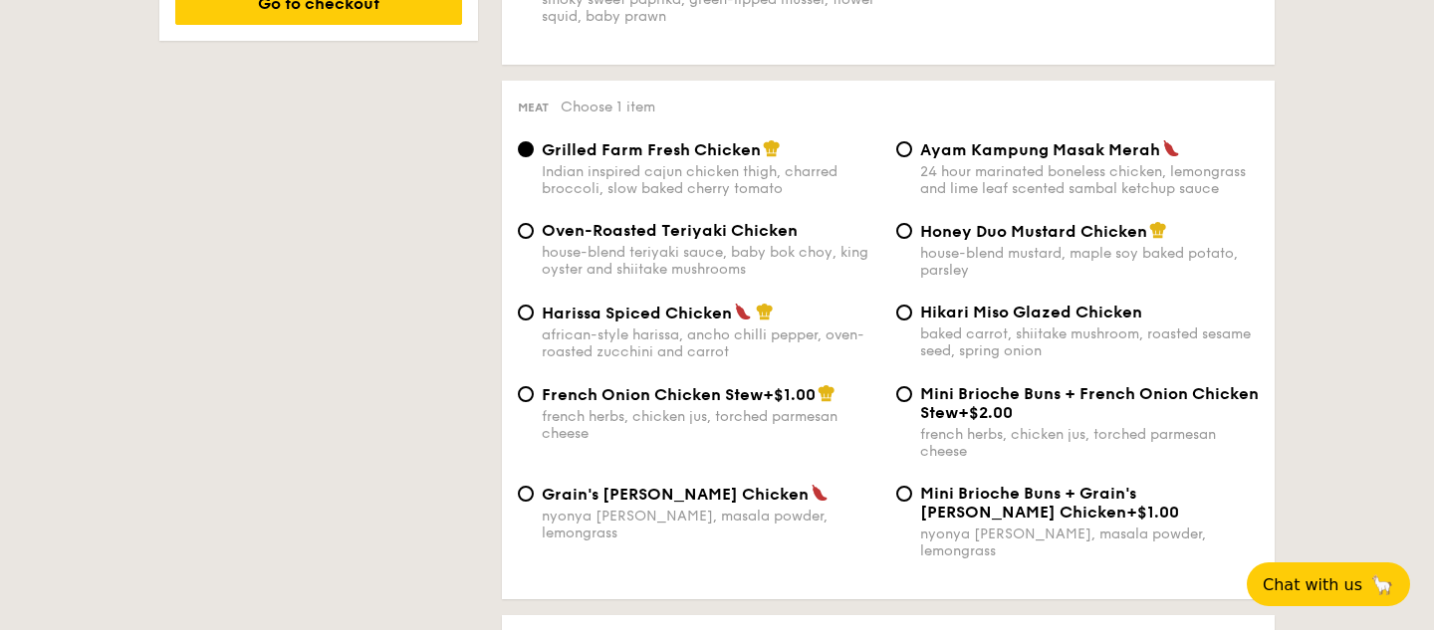
scroll to position [1455, 0]
click at [533, 498] on div "Grain's Curry Chicken nyonya curry, masala powder, lemongrass" at bounding box center [699, 513] width 378 height 58
click at [531, 495] on input "Grain's Curry Chicken nyonya curry, masala powder, lemongrass" at bounding box center [526, 494] width 16 height 16
radio input "true"
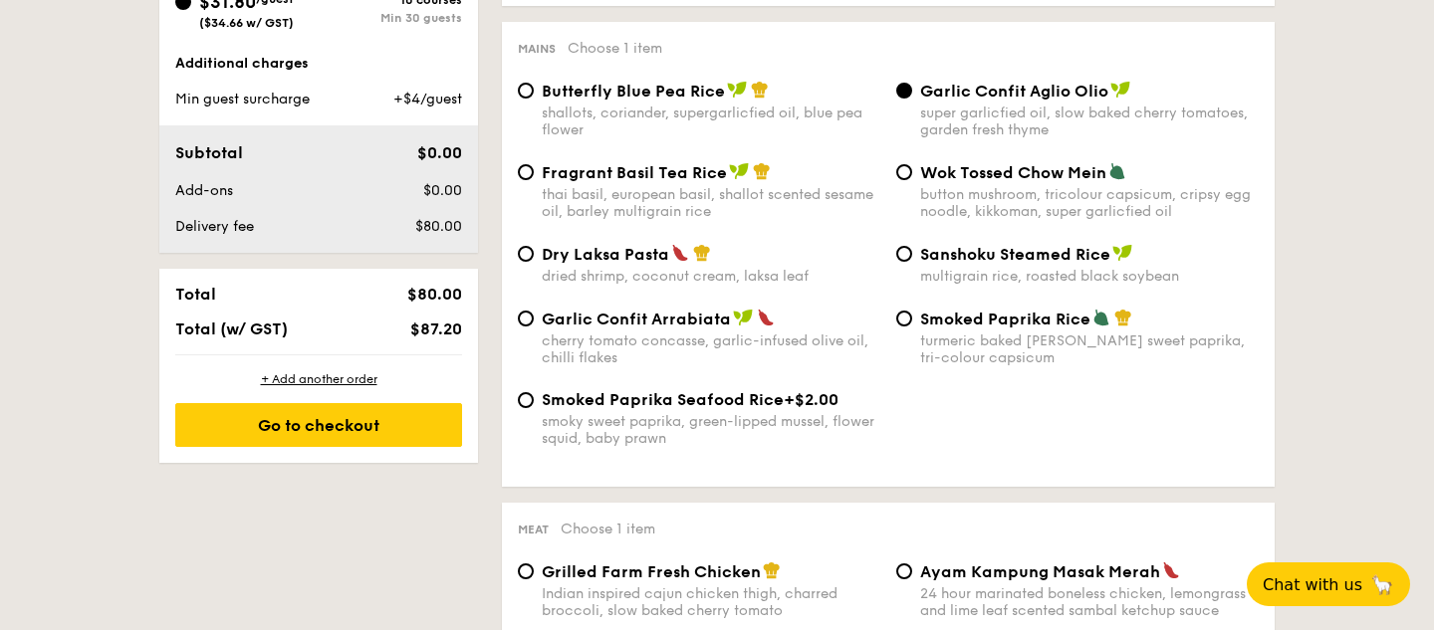
scroll to position [1032, 0]
click at [532, 94] on input "Butterfly Blue Pea Rice shallots, coriander, supergarlicfied oil, blue pea flow…" at bounding box center [526, 92] width 16 height 16
radio input "true"
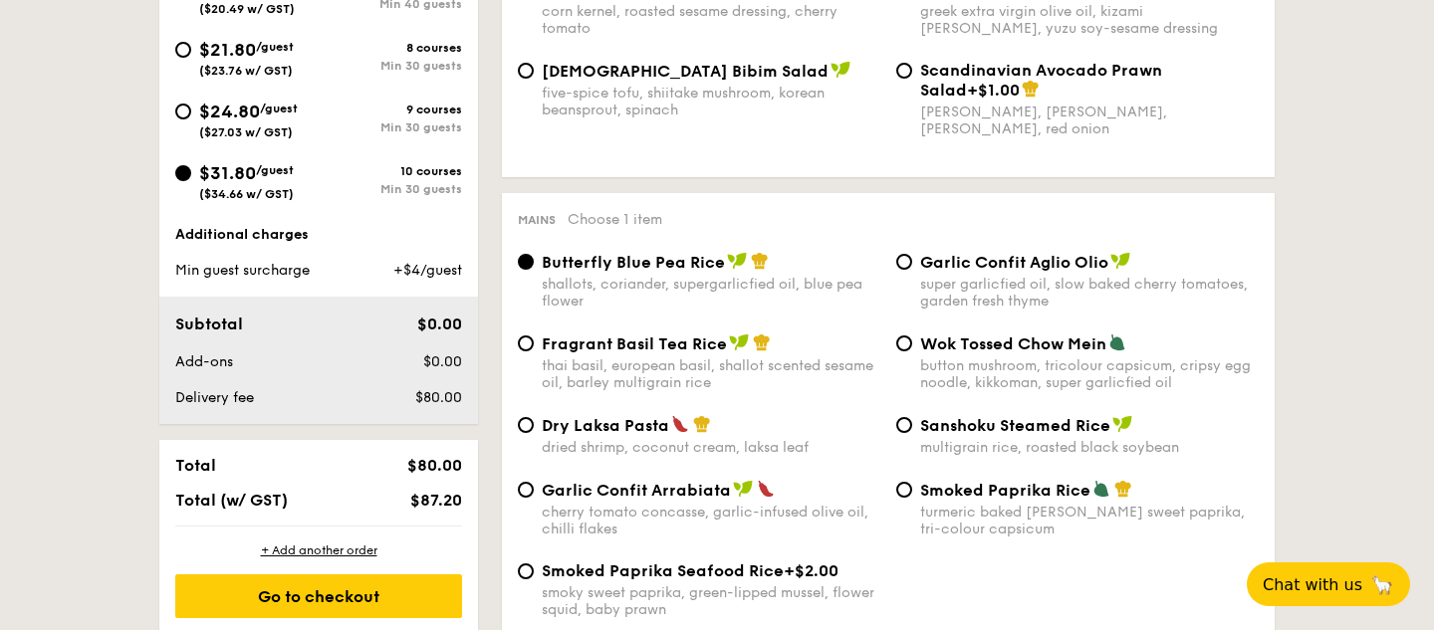
scroll to position [863, 0]
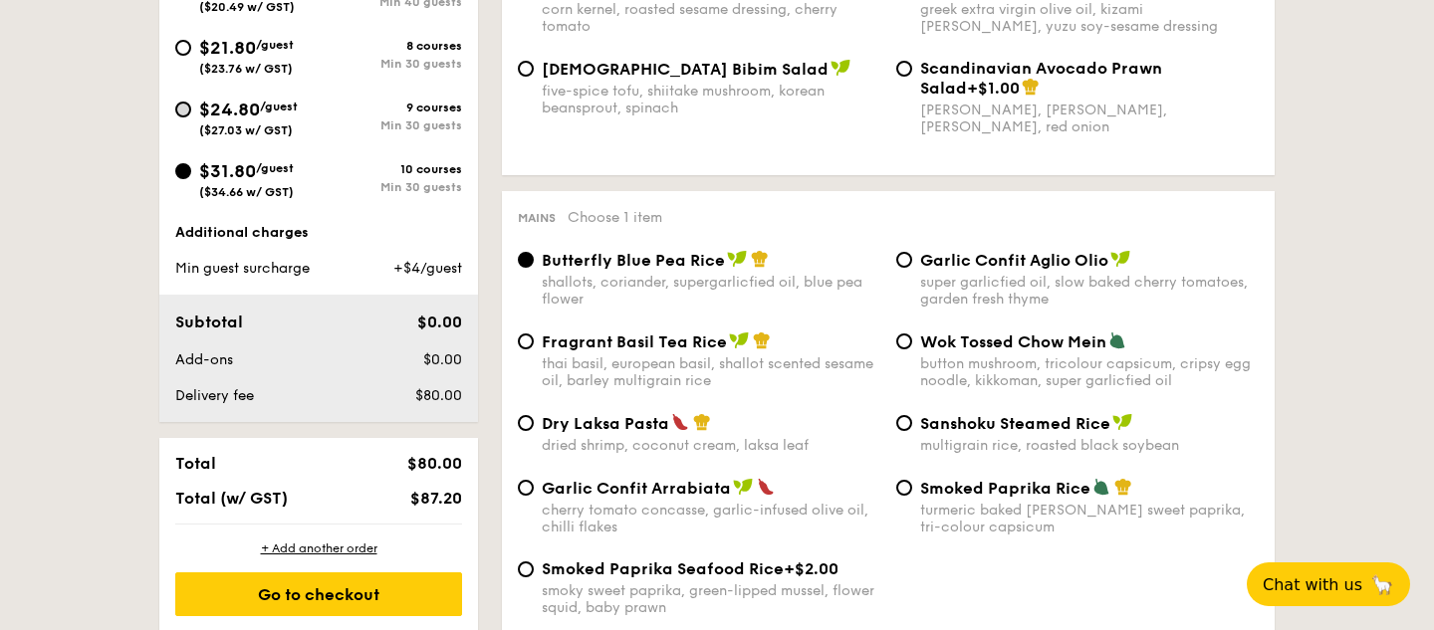
click at [184, 108] on input "$24.80 /guest ($27.03 w/ GST) 9 courses Min 30 guests" at bounding box center [183, 110] width 16 height 16
radio input "true"
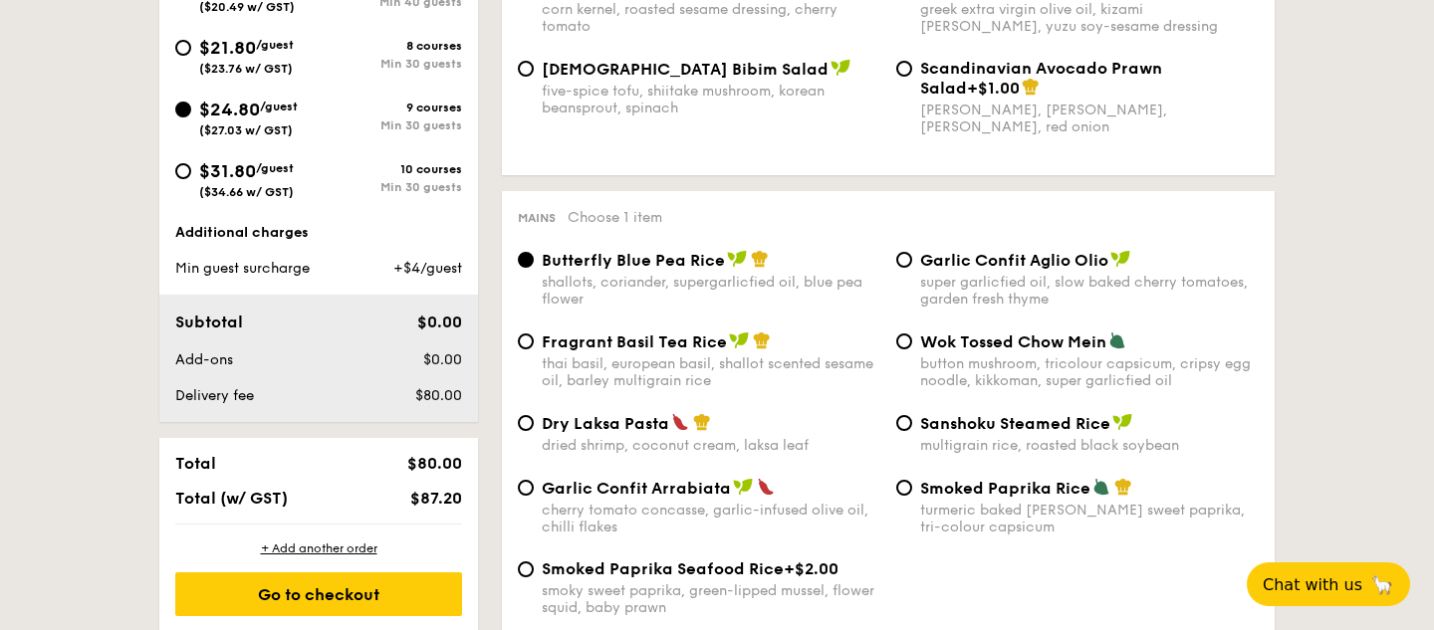
radio input "true"
radio input "false"
radio input "true"
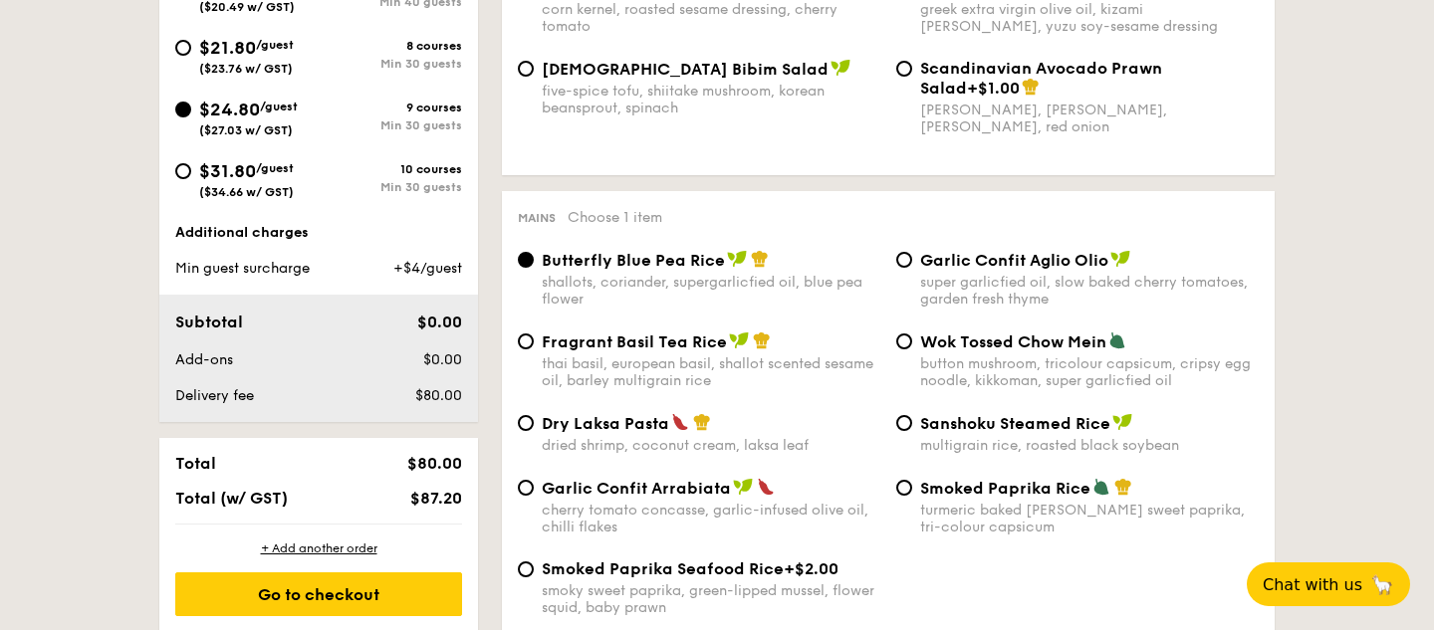
radio input "true"
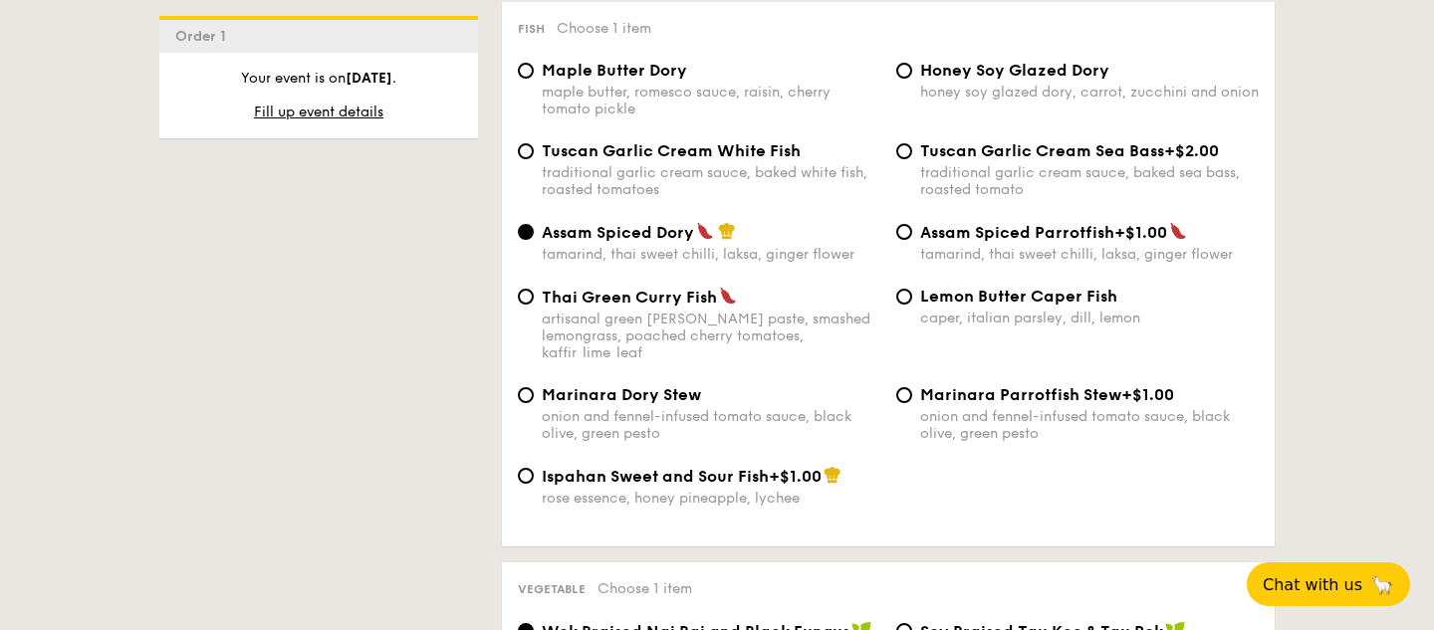
scroll to position [2071, 0]
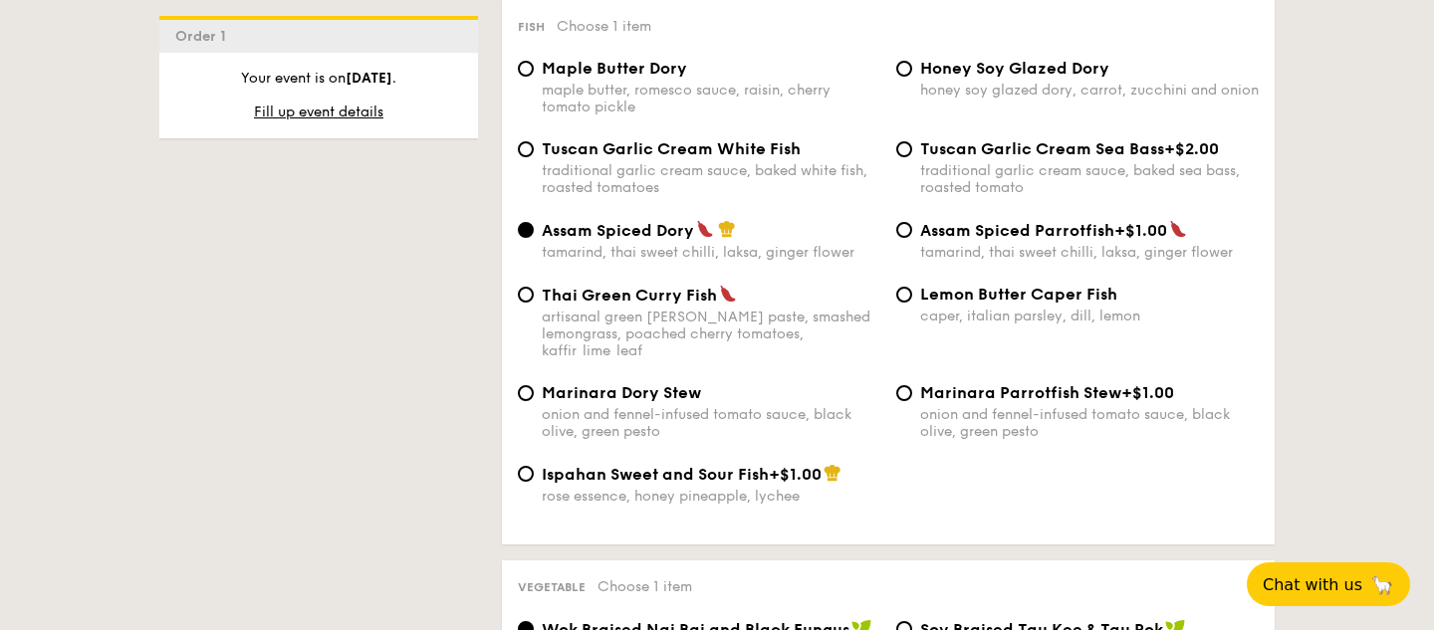
click at [526, 286] on div "Thai Green Curry Fish artisanal green curry paste, smashed lemongrass, poached …" at bounding box center [699, 322] width 378 height 75
click at [524, 287] on input "Thai Green Curry Fish artisanal green curry paste, smashed lemongrass, poached …" at bounding box center [526, 295] width 16 height 16
radio input "true"
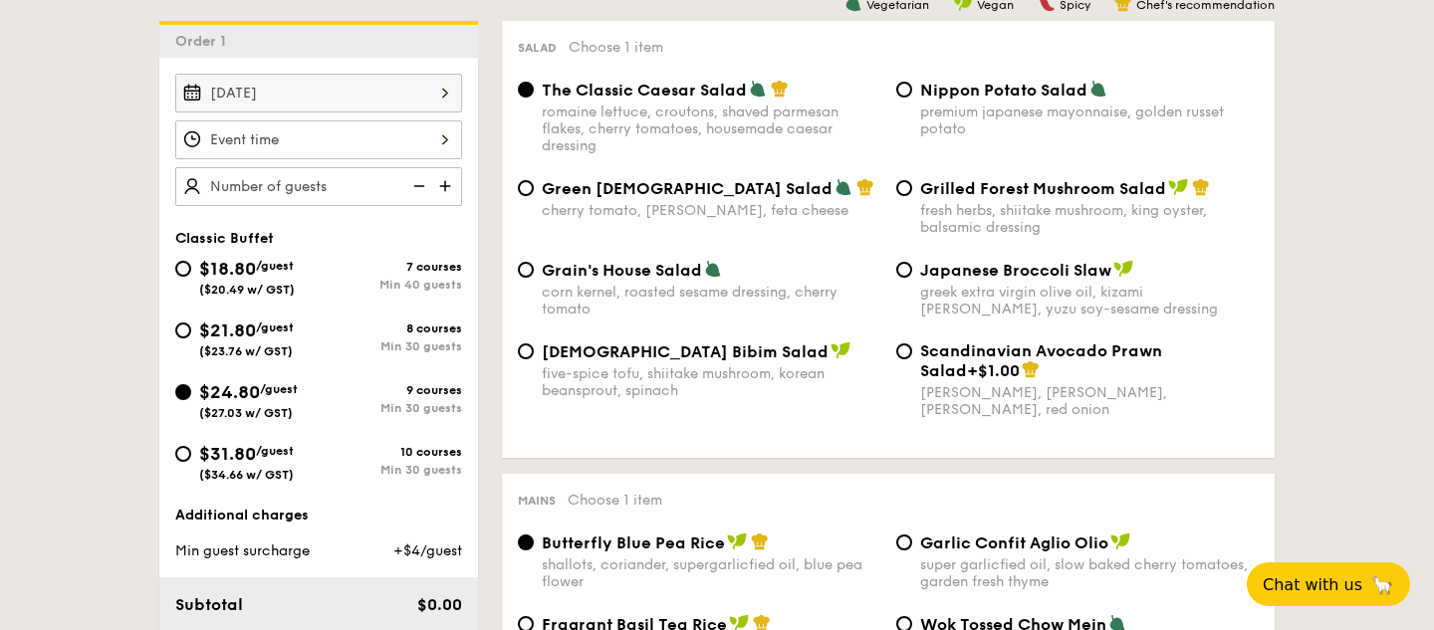
scroll to position [583, 0]
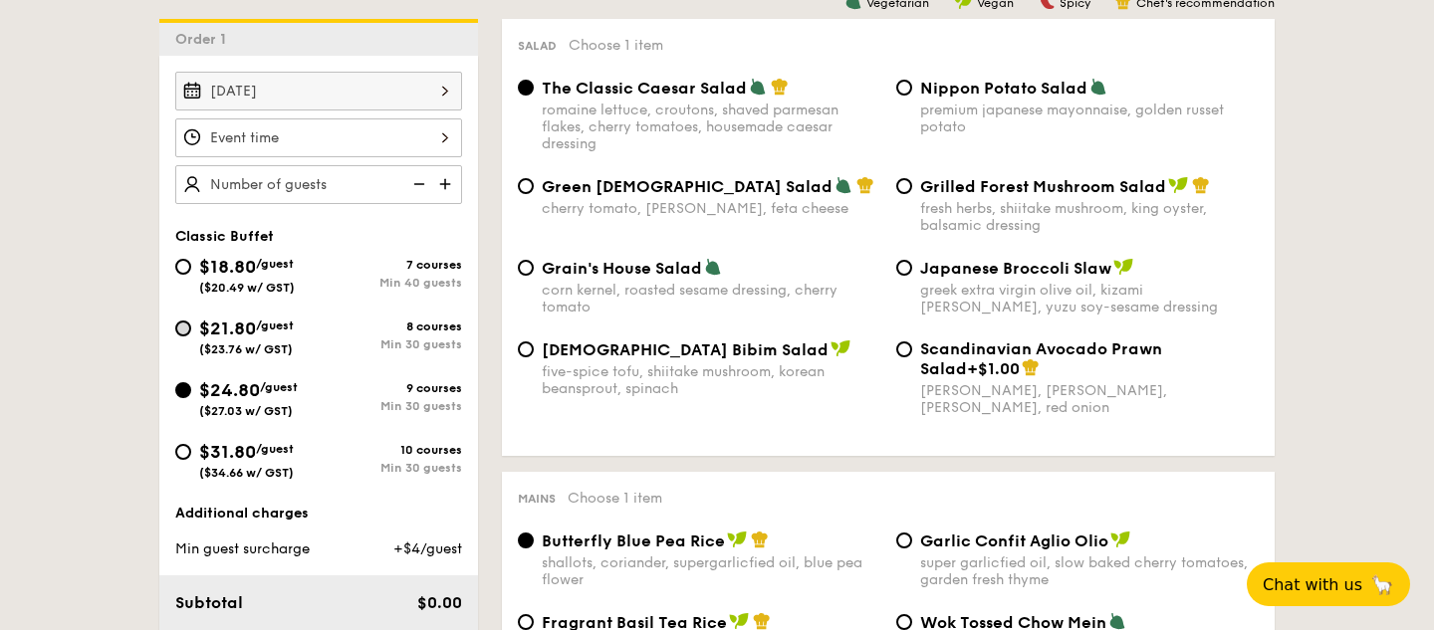
click at [184, 333] on input "$21.80 /guest ($23.76 w/ GST) 8 courses Min 30 guests" at bounding box center [183, 329] width 16 height 16
radio input "true"
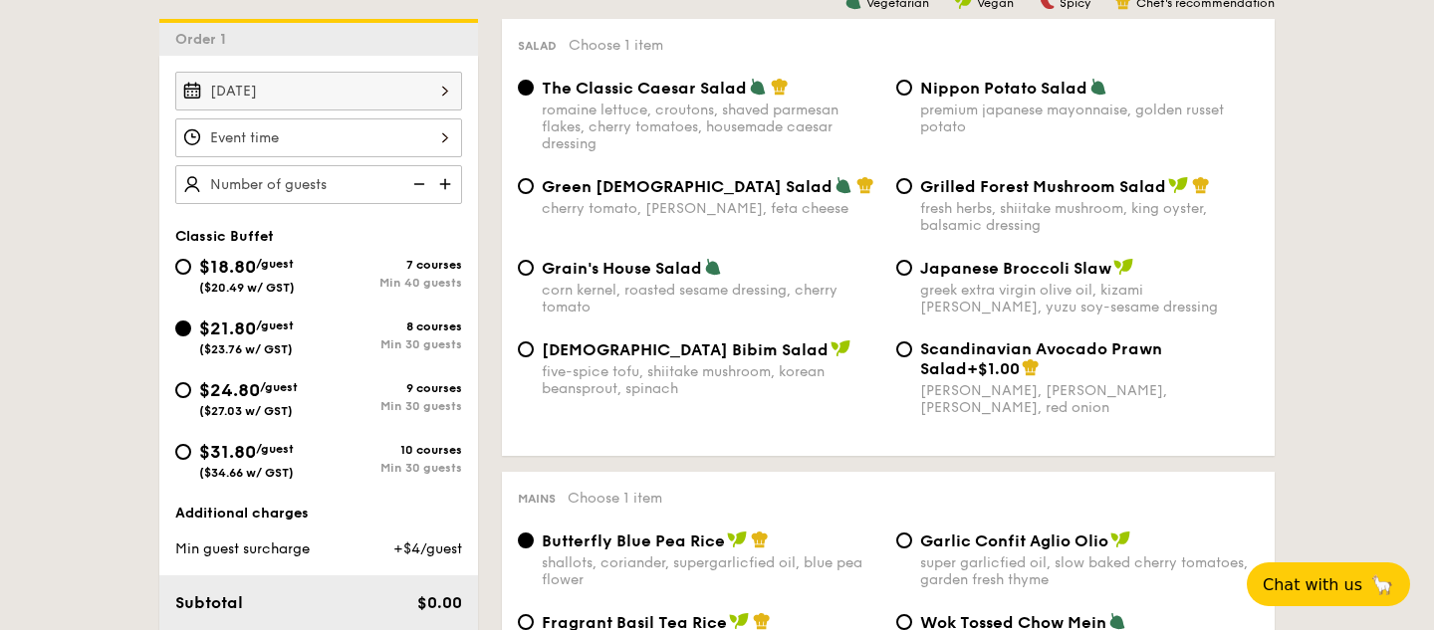
radio input "true"
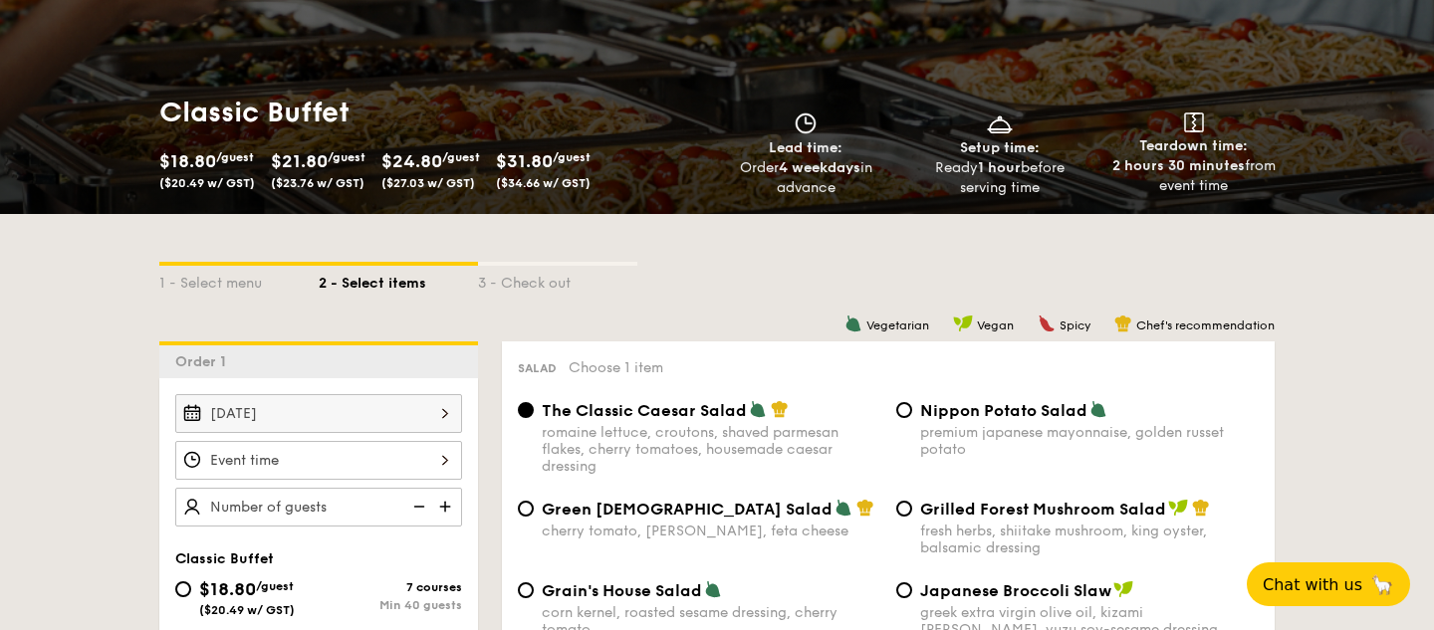
scroll to position [277, 0]
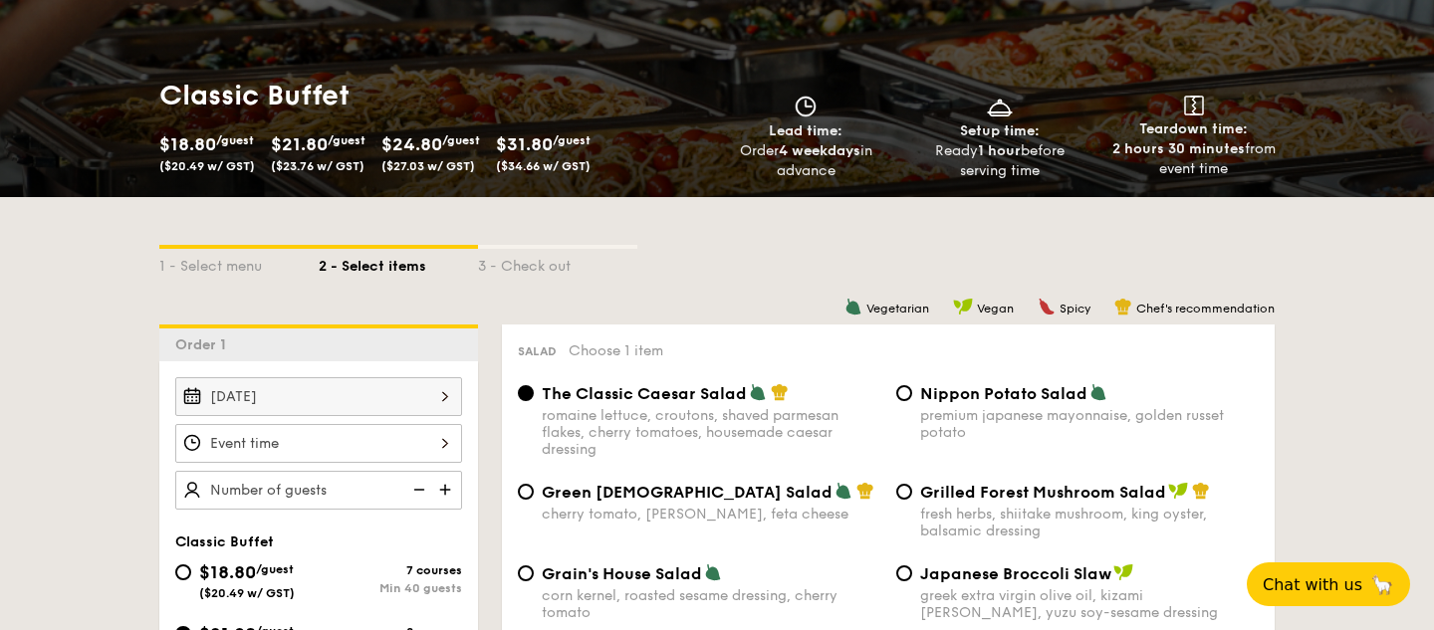
click at [447, 490] on img at bounding box center [447, 490] width 30 height 38
click at [444, 492] on img at bounding box center [447, 490] width 30 height 38
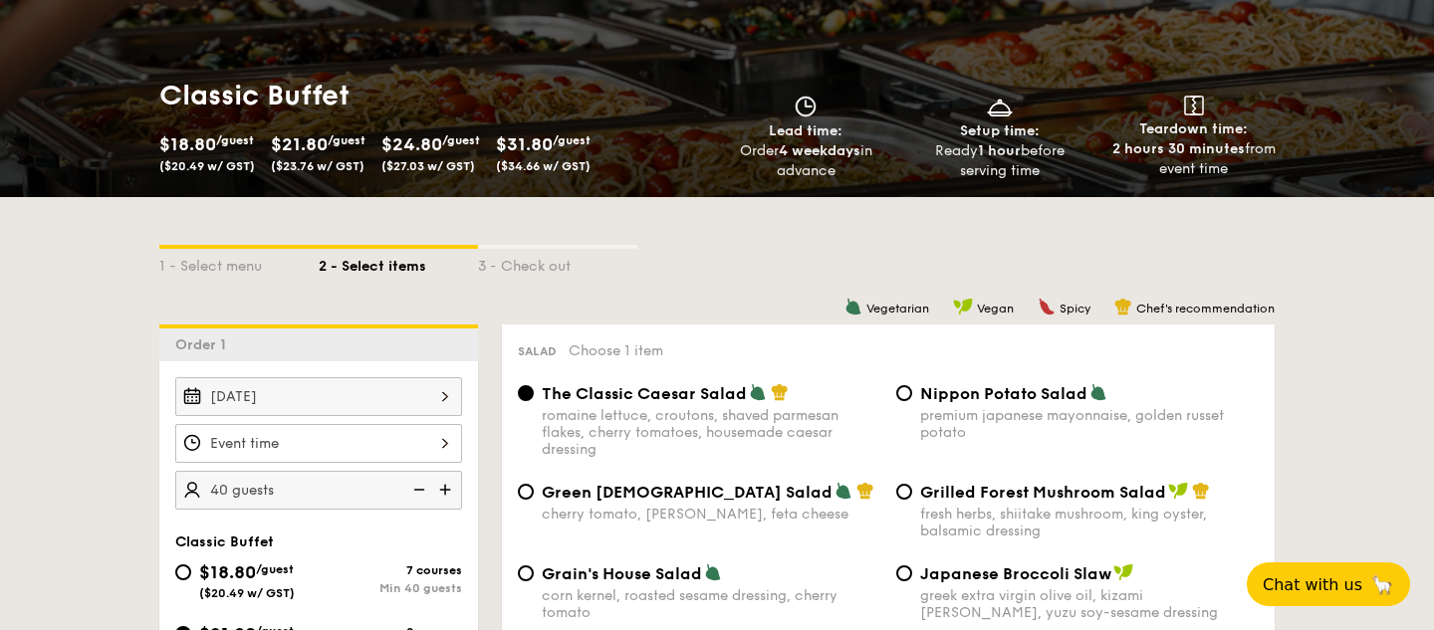
click at [444, 492] on img at bounding box center [447, 490] width 30 height 38
click at [420, 490] on img at bounding box center [417, 490] width 30 height 38
type input "50 guests"
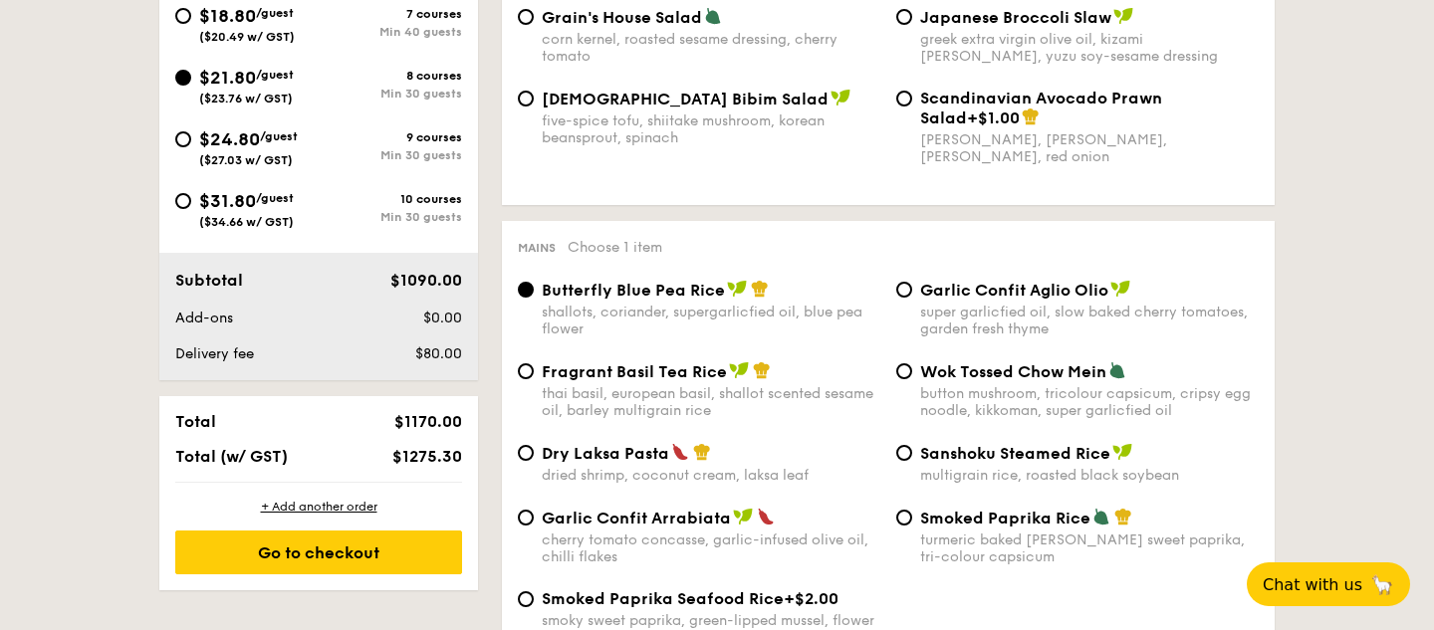
scroll to position [839, 0]
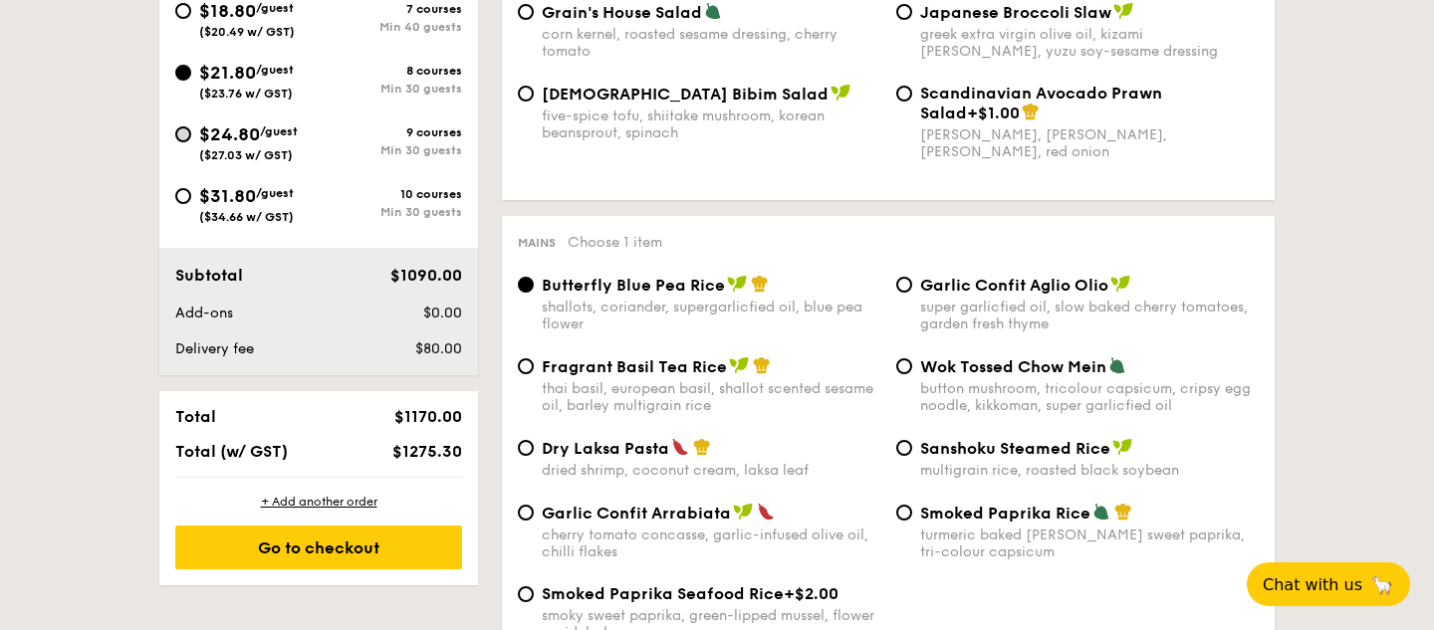
click at [181, 127] on input "$24.80 /guest ($27.03 w/ GST) 9 courses Min 30 guests" at bounding box center [183, 134] width 16 height 16
radio input "true"
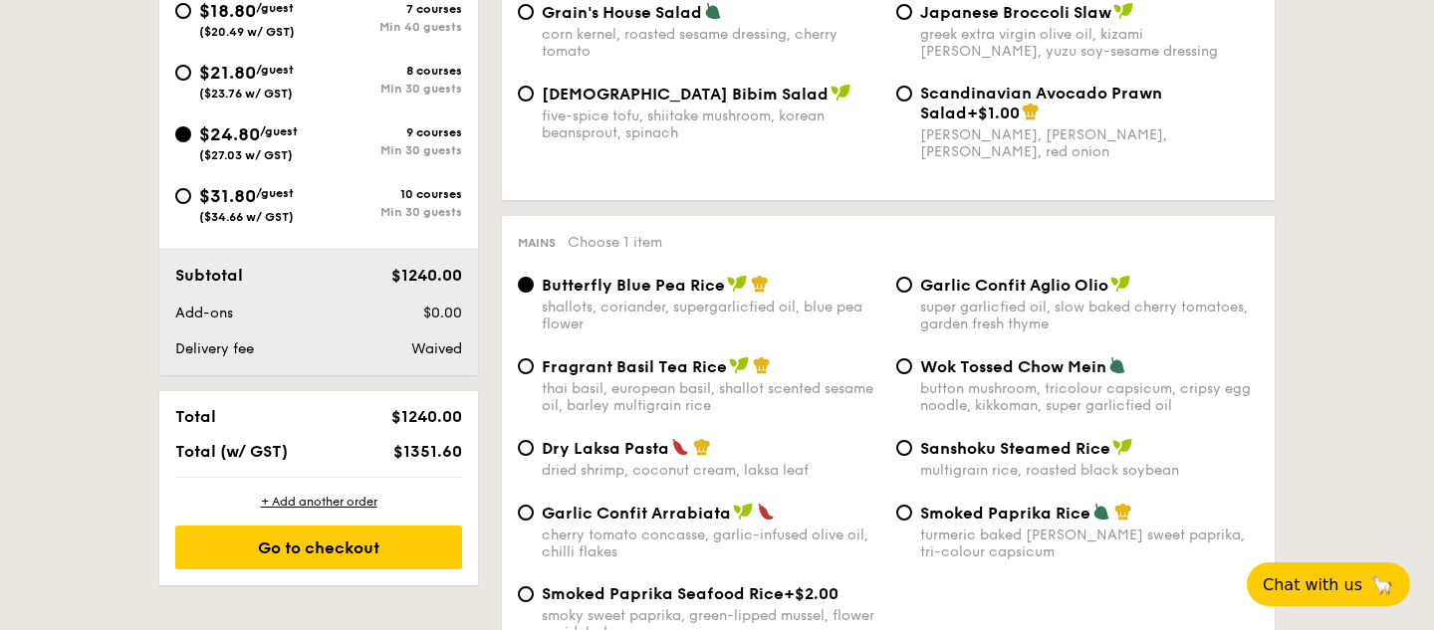
radio input "true"
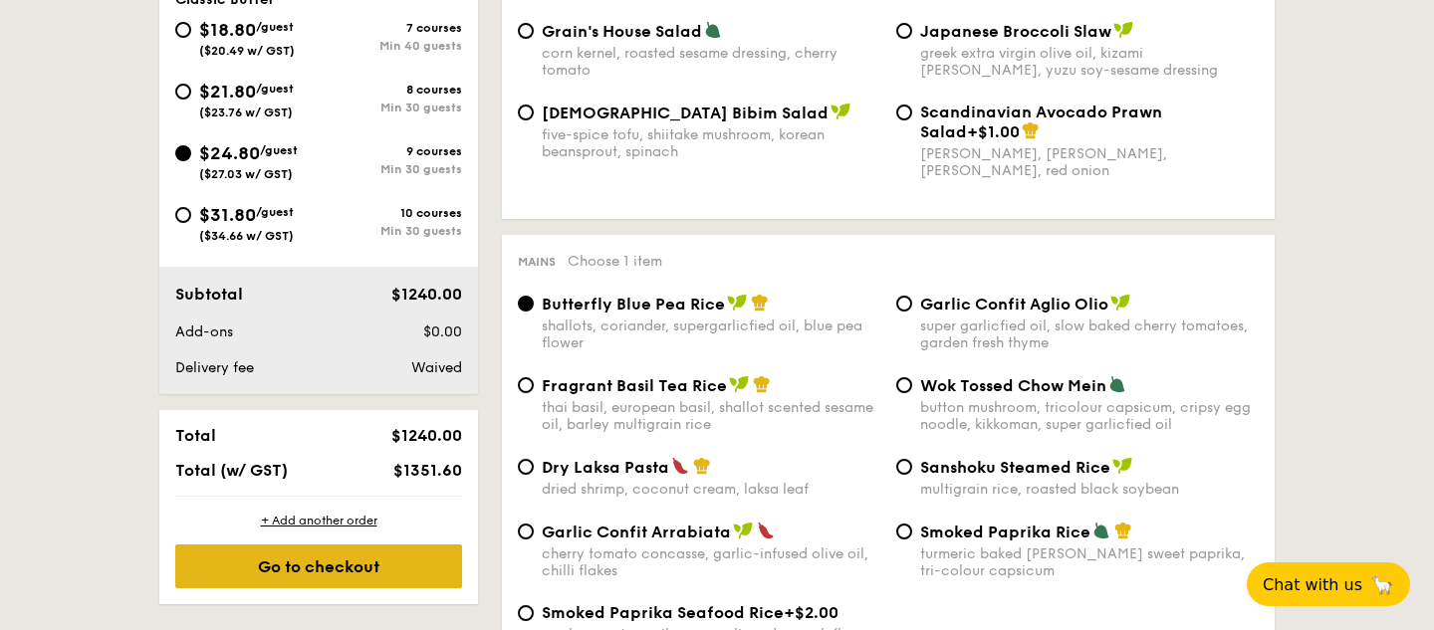
scroll to position [817, 0]
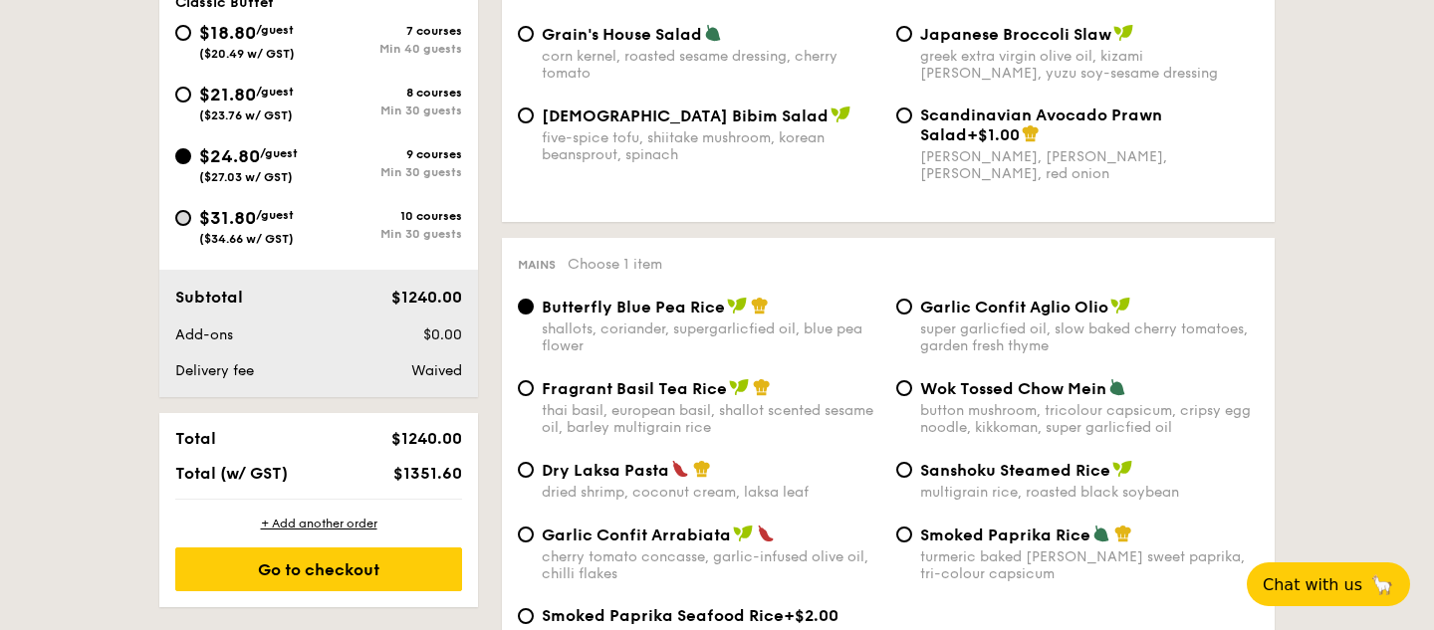
click at [183, 220] on input "$31.80 /guest ($34.66 w/ GST) 10 courses Min 30 guests" at bounding box center [183, 218] width 16 height 16
radio input "true"
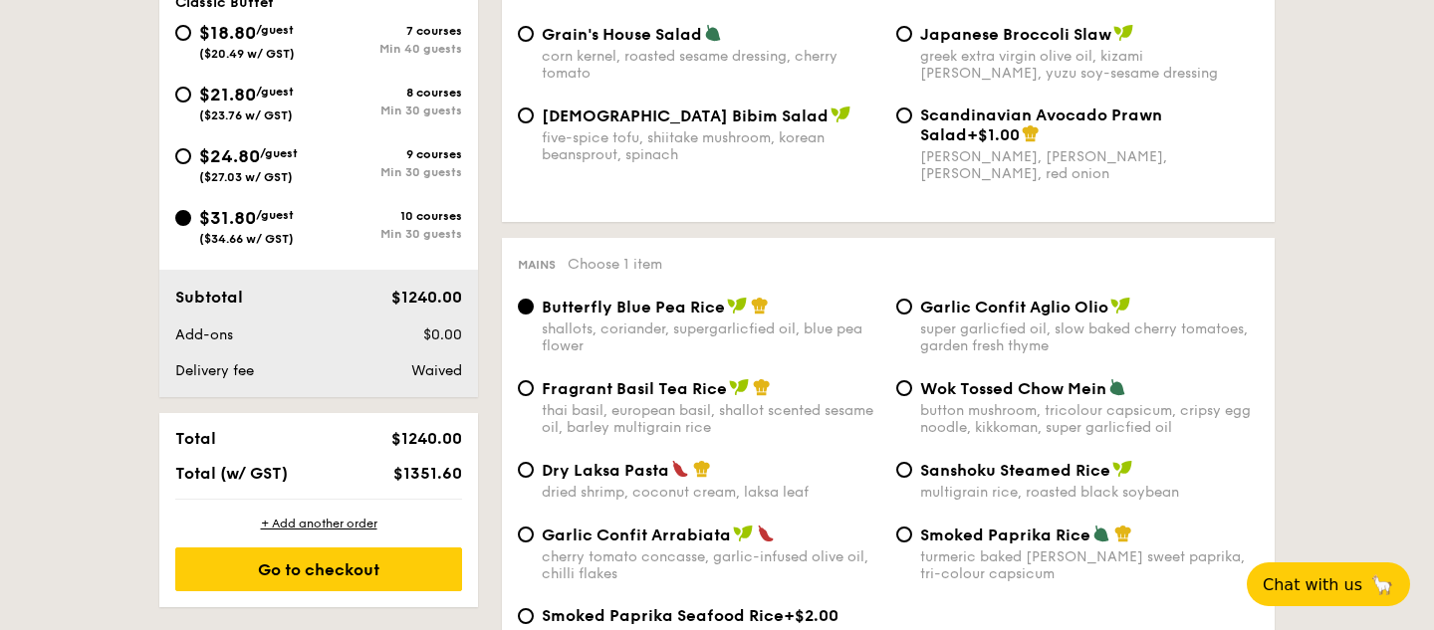
radio input "true"
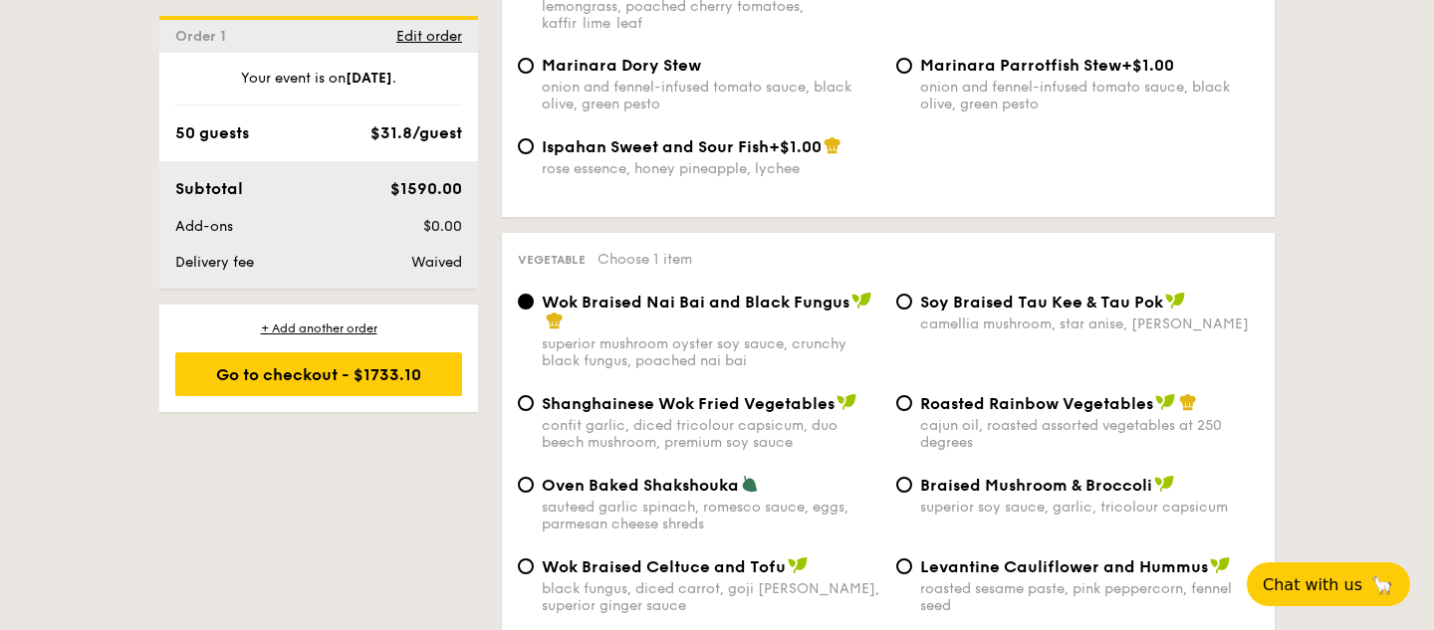
scroll to position [2405, 0]
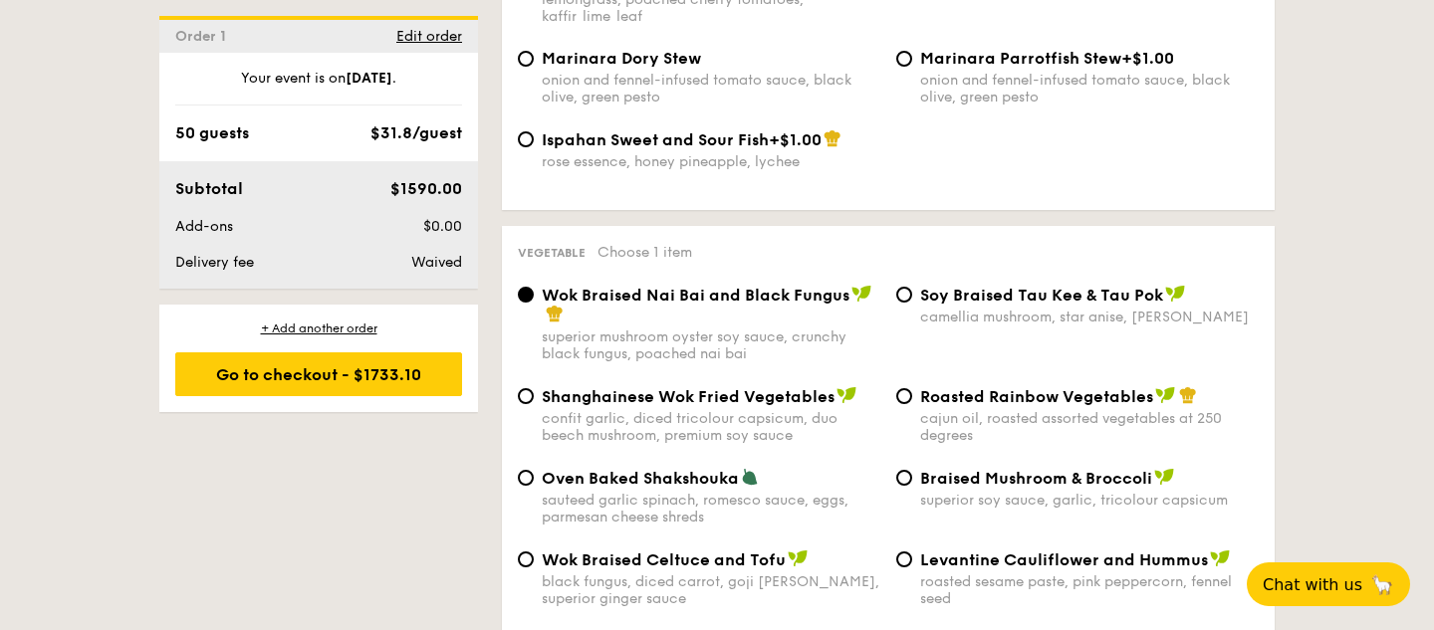
click at [745, 387] on span "Shanghainese Wok Fried Vegetables" at bounding box center [688, 396] width 293 height 19
click at [534, 388] on input "Shanghainese Wok Fried Vegetables confit garlic, diced tricolour capsicum, duo …" at bounding box center [526, 396] width 16 height 16
radio input "true"
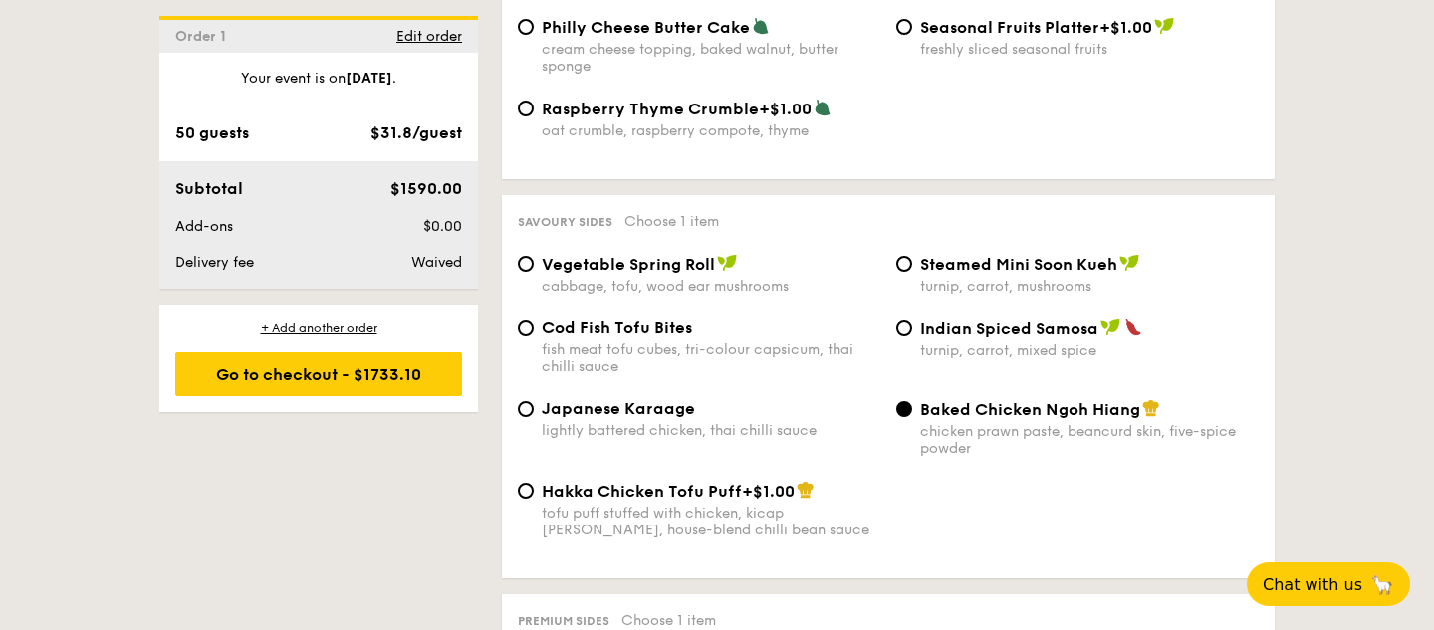
scroll to position [3356, 0]
click at [649, 398] on span "Japanese Karaage" at bounding box center [618, 407] width 153 height 19
click at [534, 400] on input "Japanese Karaage lightly battered chicken, thai chilli sauce" at bounding box center [526, 408] width 16 height 16
radio input "true"
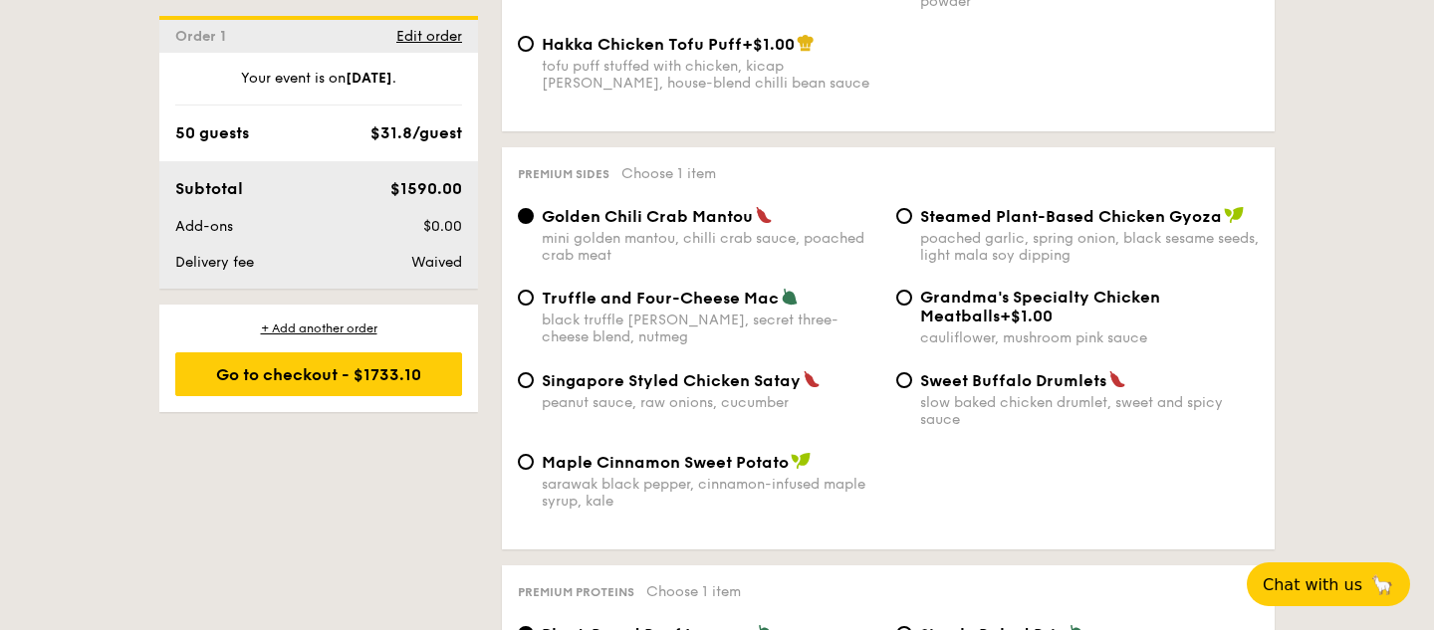
scroll to position [3806, 0]
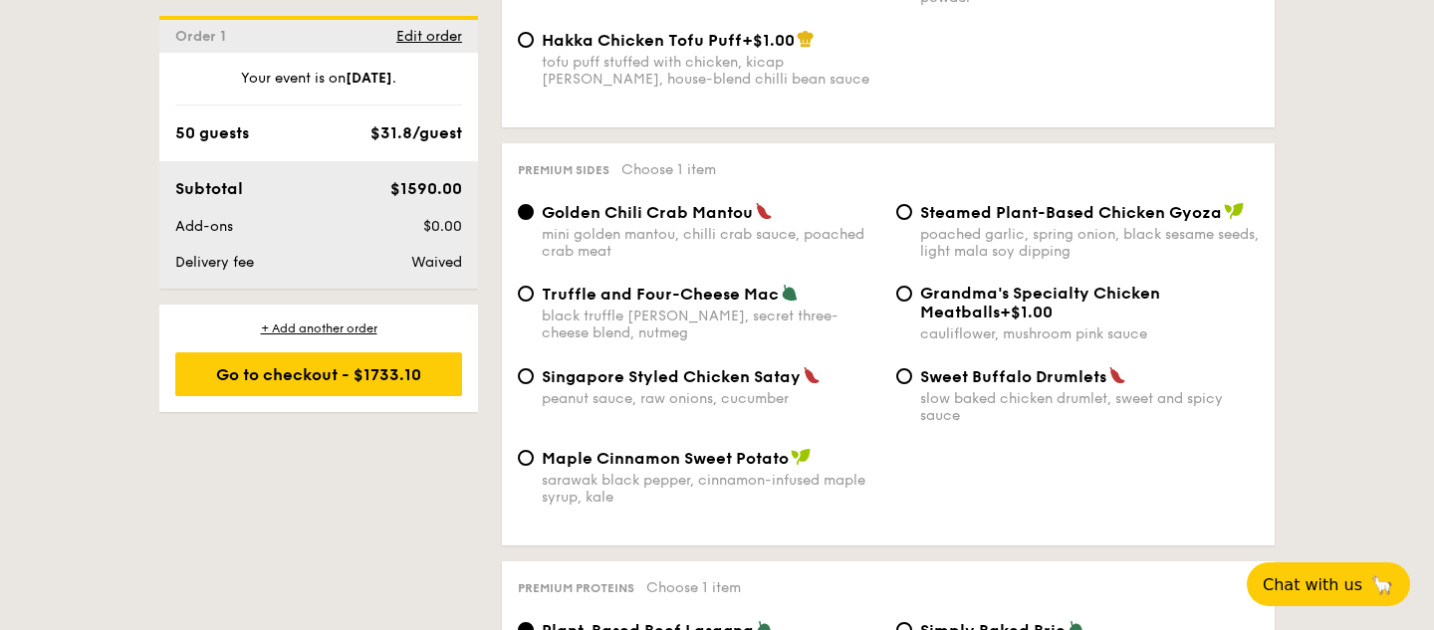
click at [628, 285] on span "Truffle and Four-Cheese Mac" at bounding box center [660, 294] width 237 height 19
click at [534, 286] on input "Truffle and Four-Cheese Mac black truffle pate, brie, secret three-cheese blend…" at bounding box center [526, 294] width 16 height 16
radio input "true"
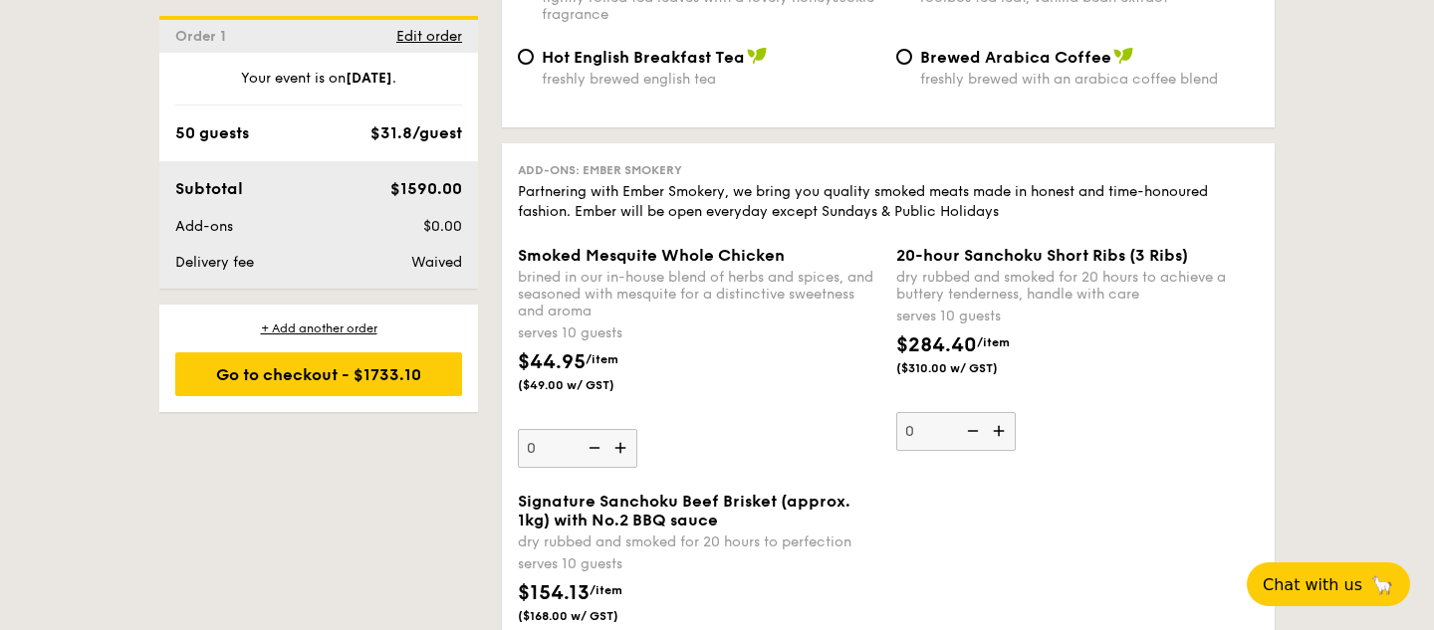
scroll to position [5053, 0]
